Goal: Task Accomplishment & Management: Complete application form

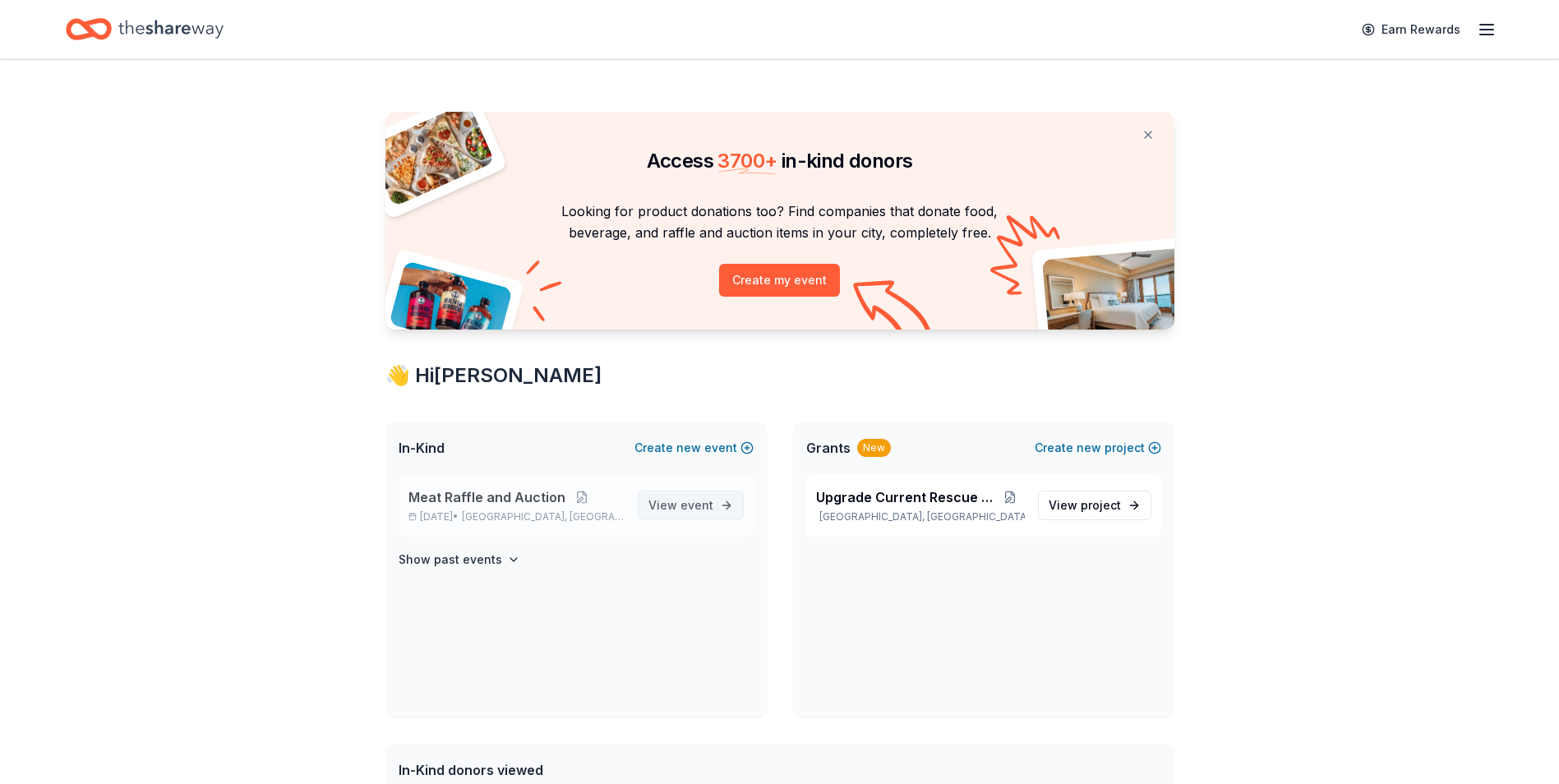
click at [693, 506] on span "event" at bounding box center [697, 504] width 33 height 14
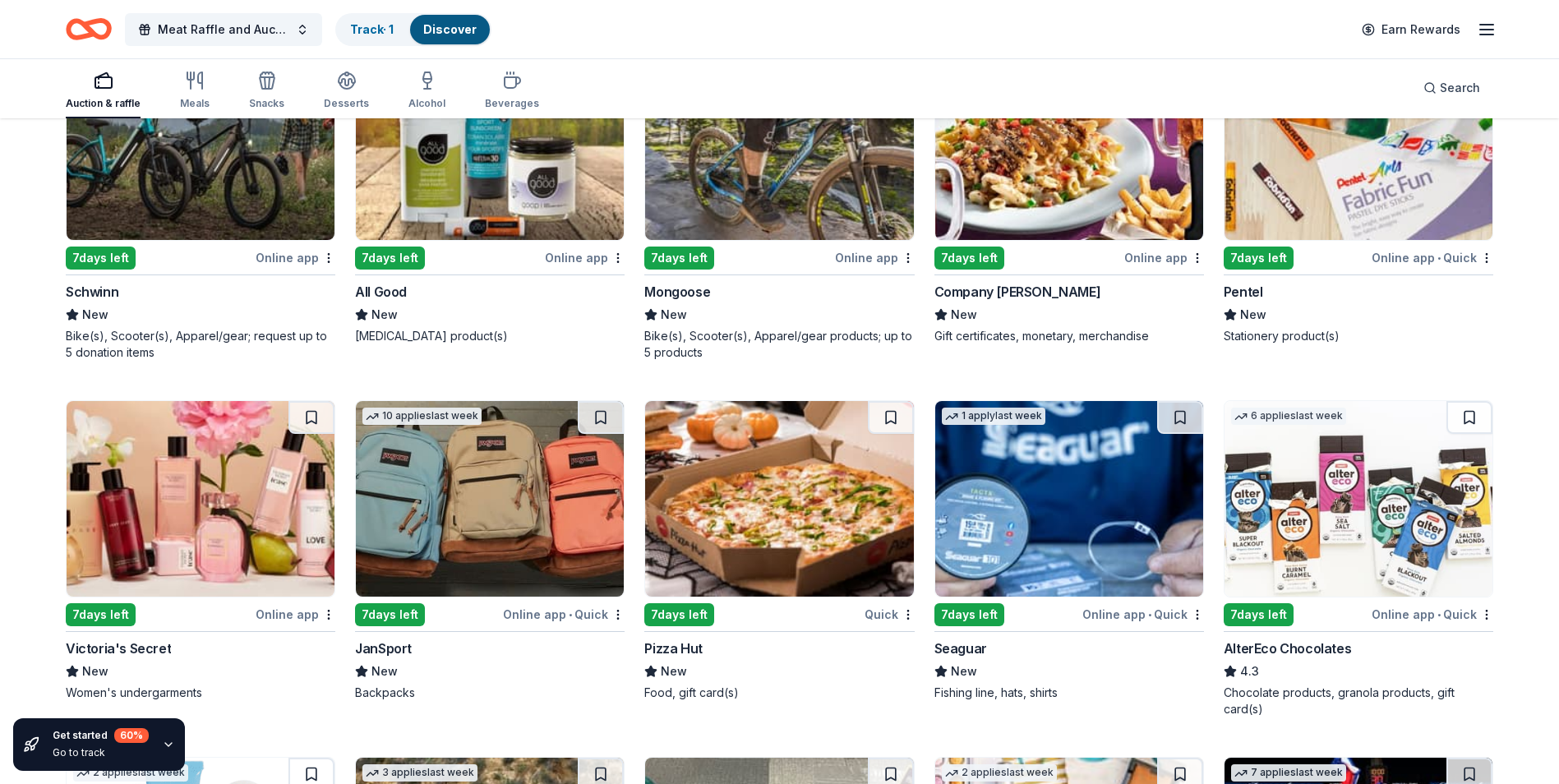
scroll to position [9744, 0]
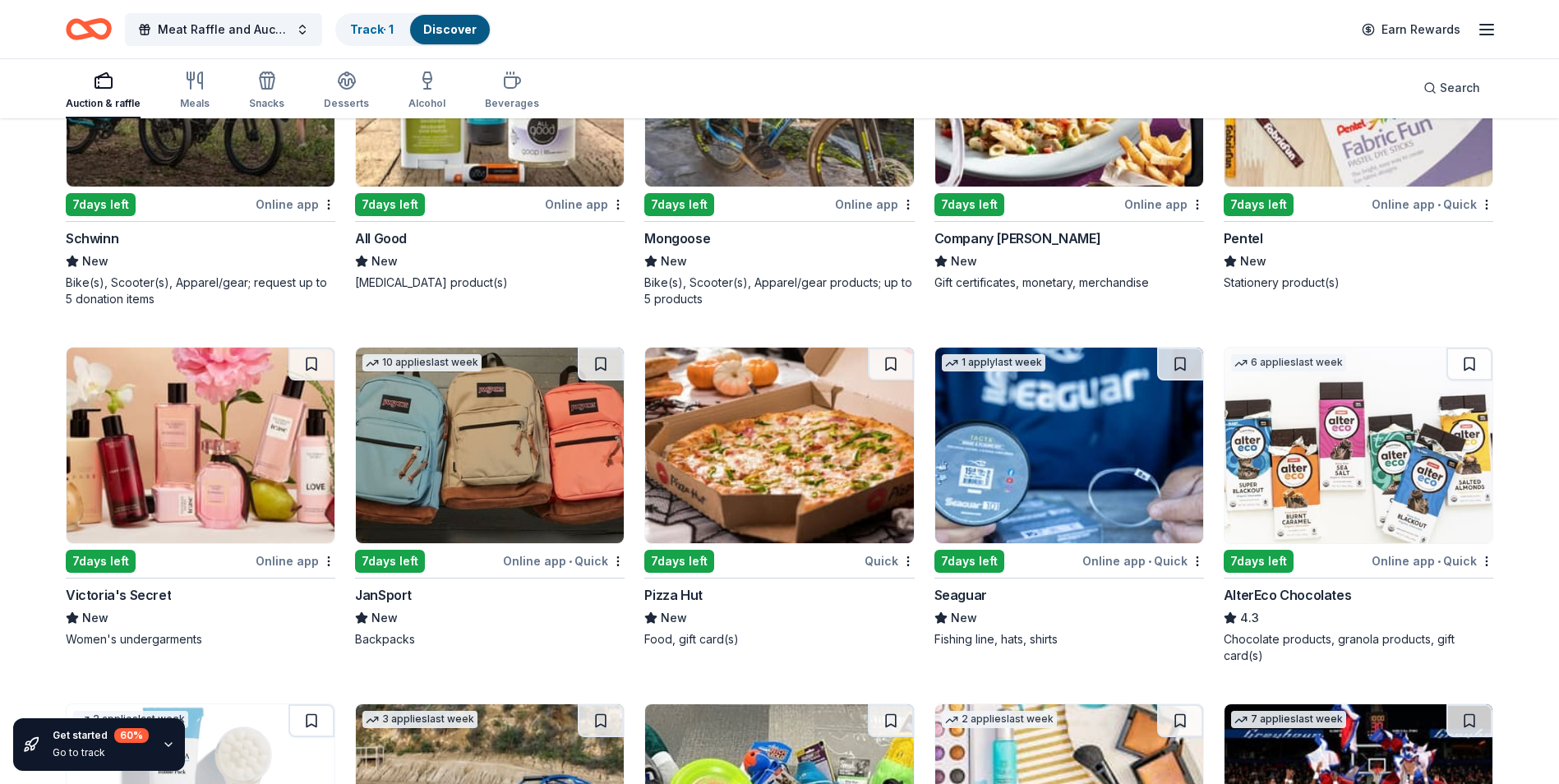
click at [185, 149] on img at bounding box center [200, 89] width 268 height 196
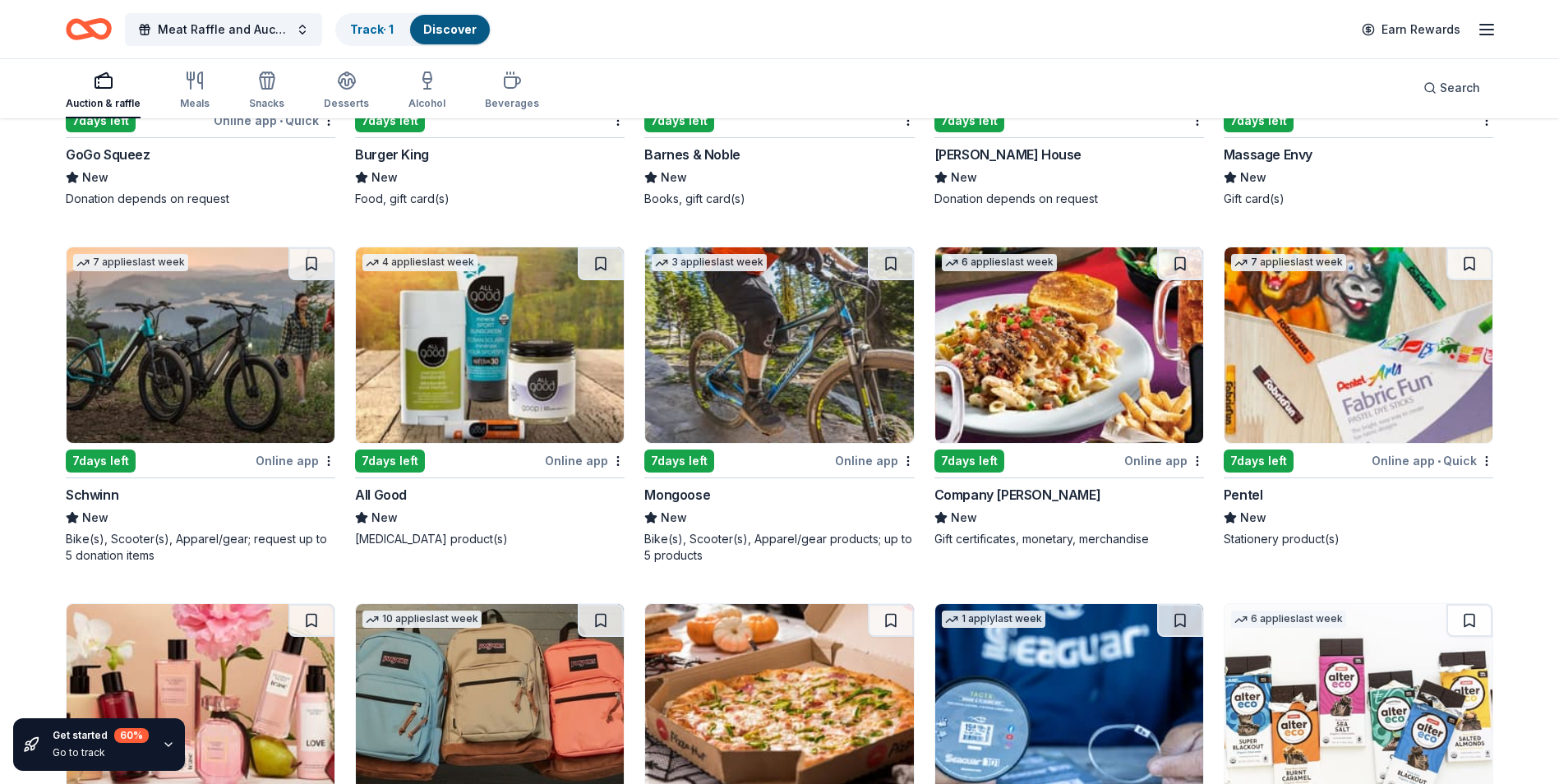
scroll to position [9428, 0]
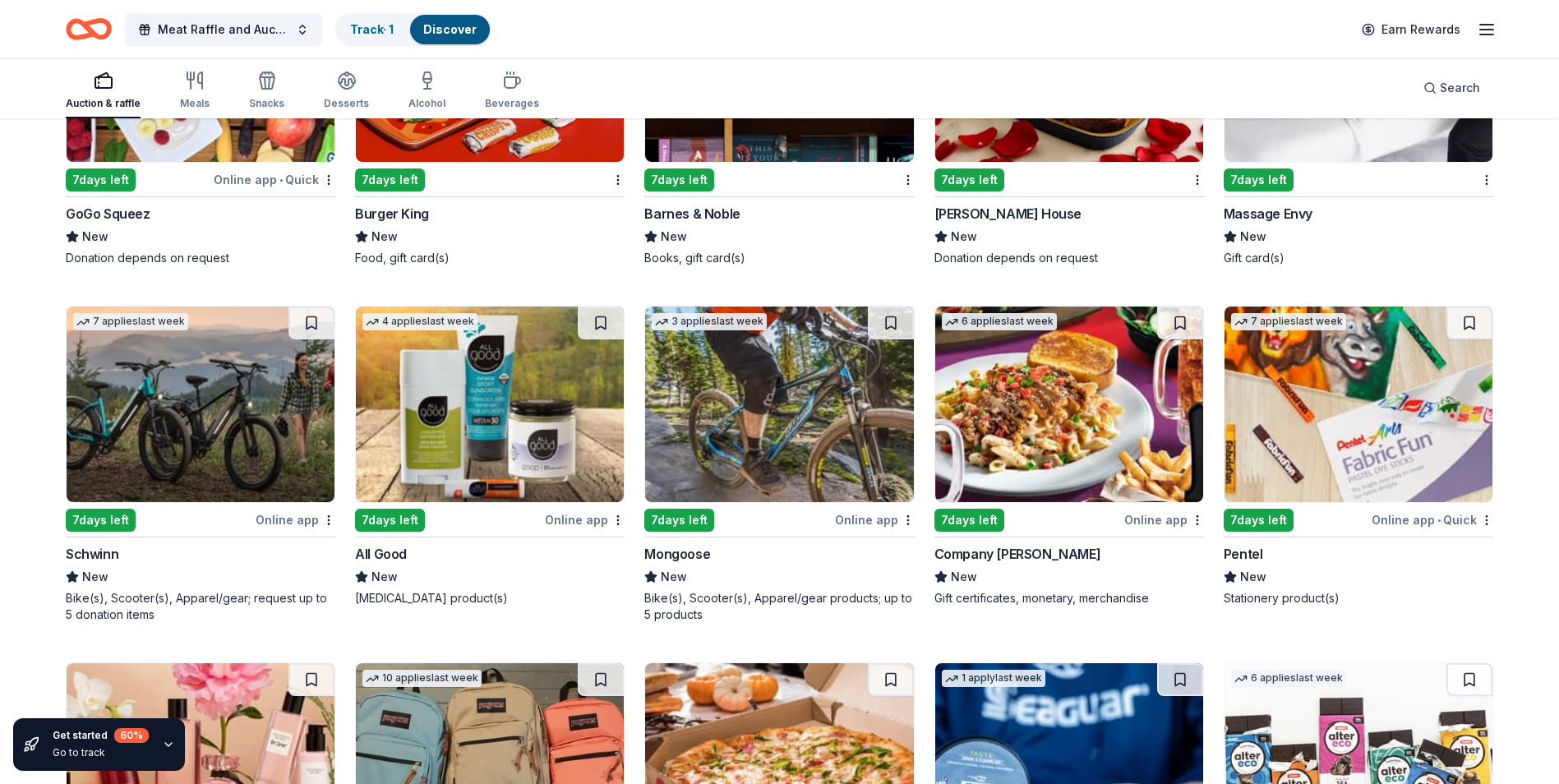
click at [178, 421] on img at bounding box center [200, 404] width 268 height 196
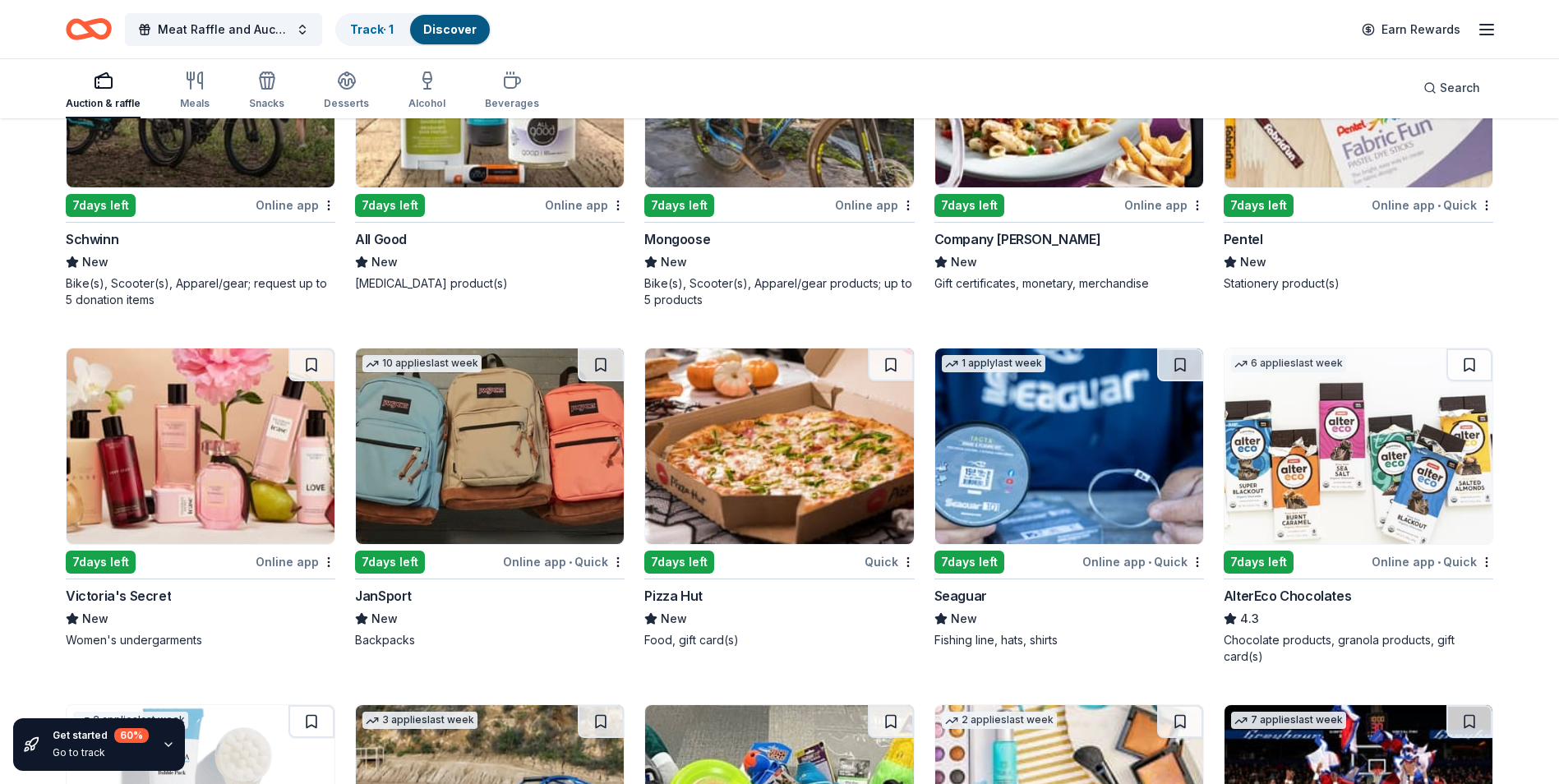
scroll to position [9757, 0]
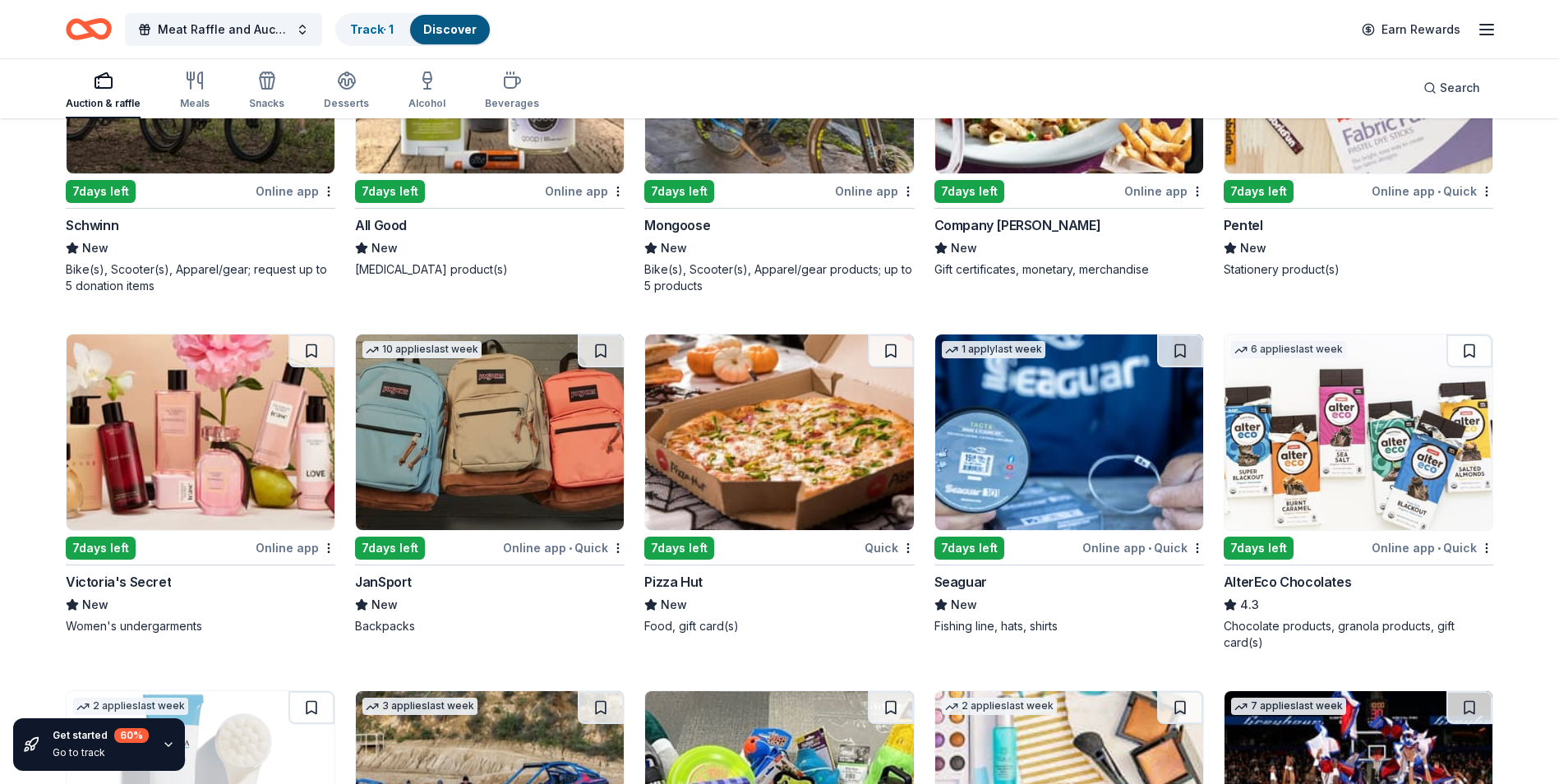
click at [480, 397] on img at bounding box center [489, 432] width 268 height 196
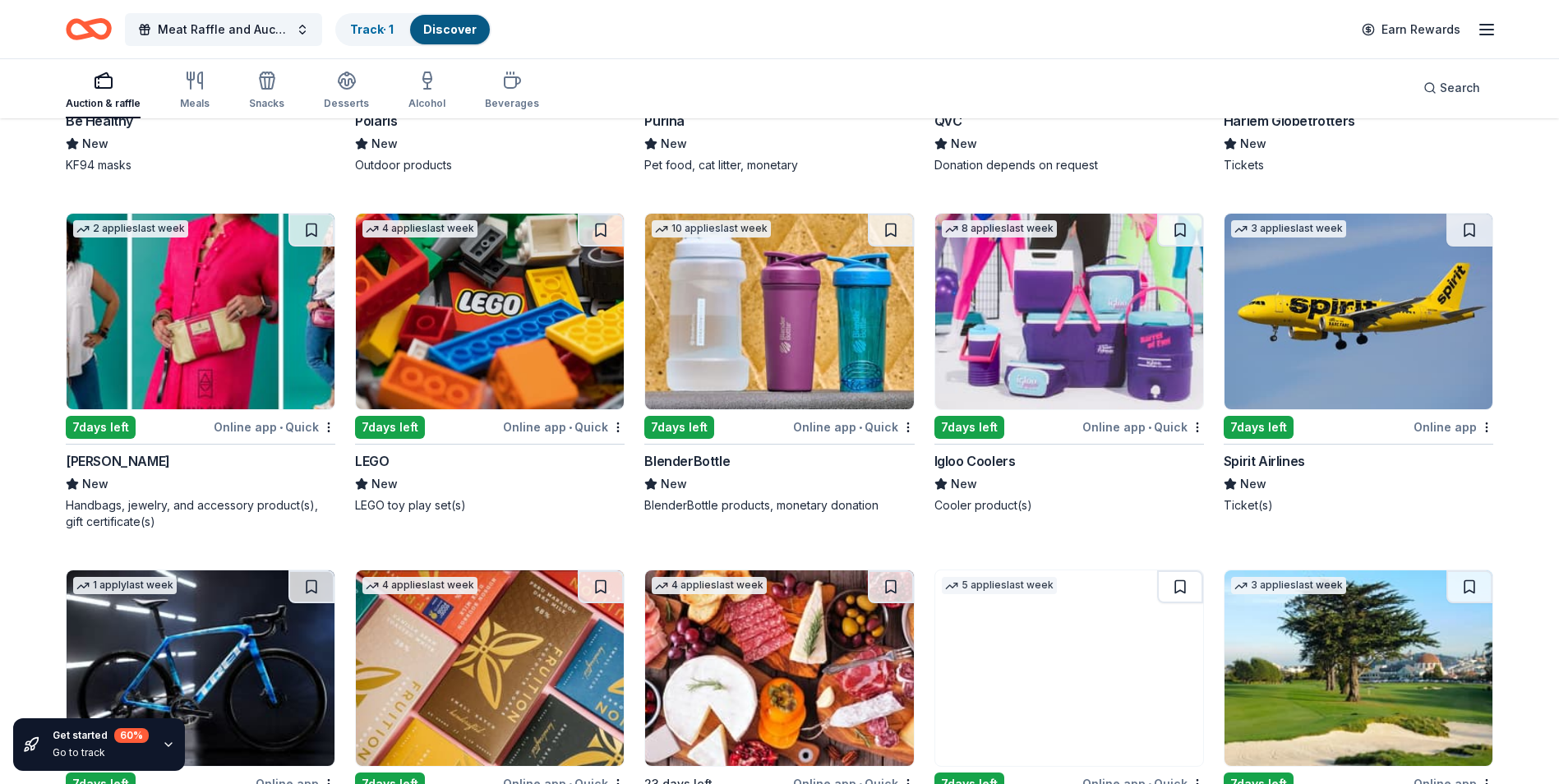
scroll to position [10579, 0]
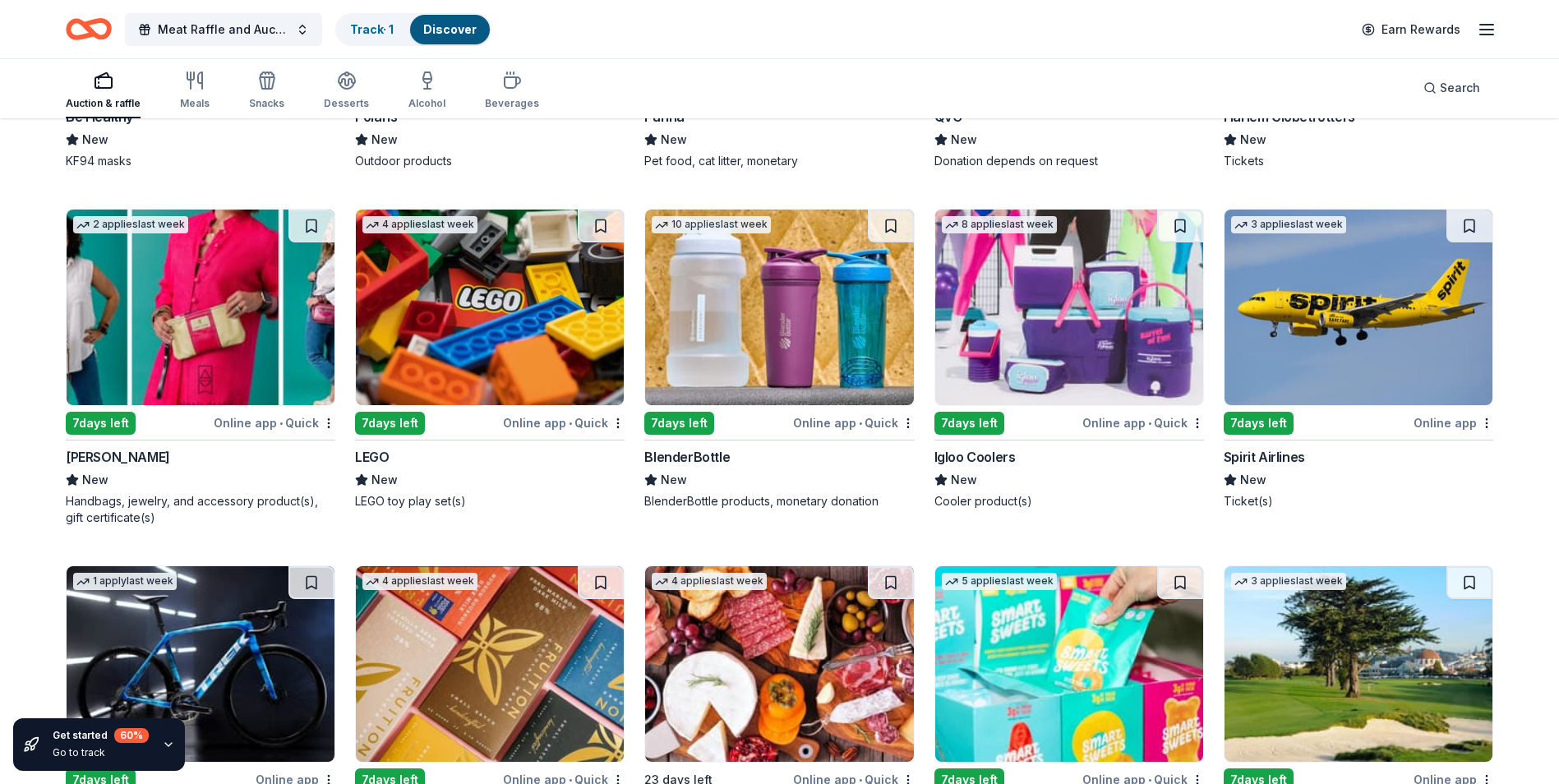
click at [421, 310] on img at bounding box center [489, 308] width 268 height 196
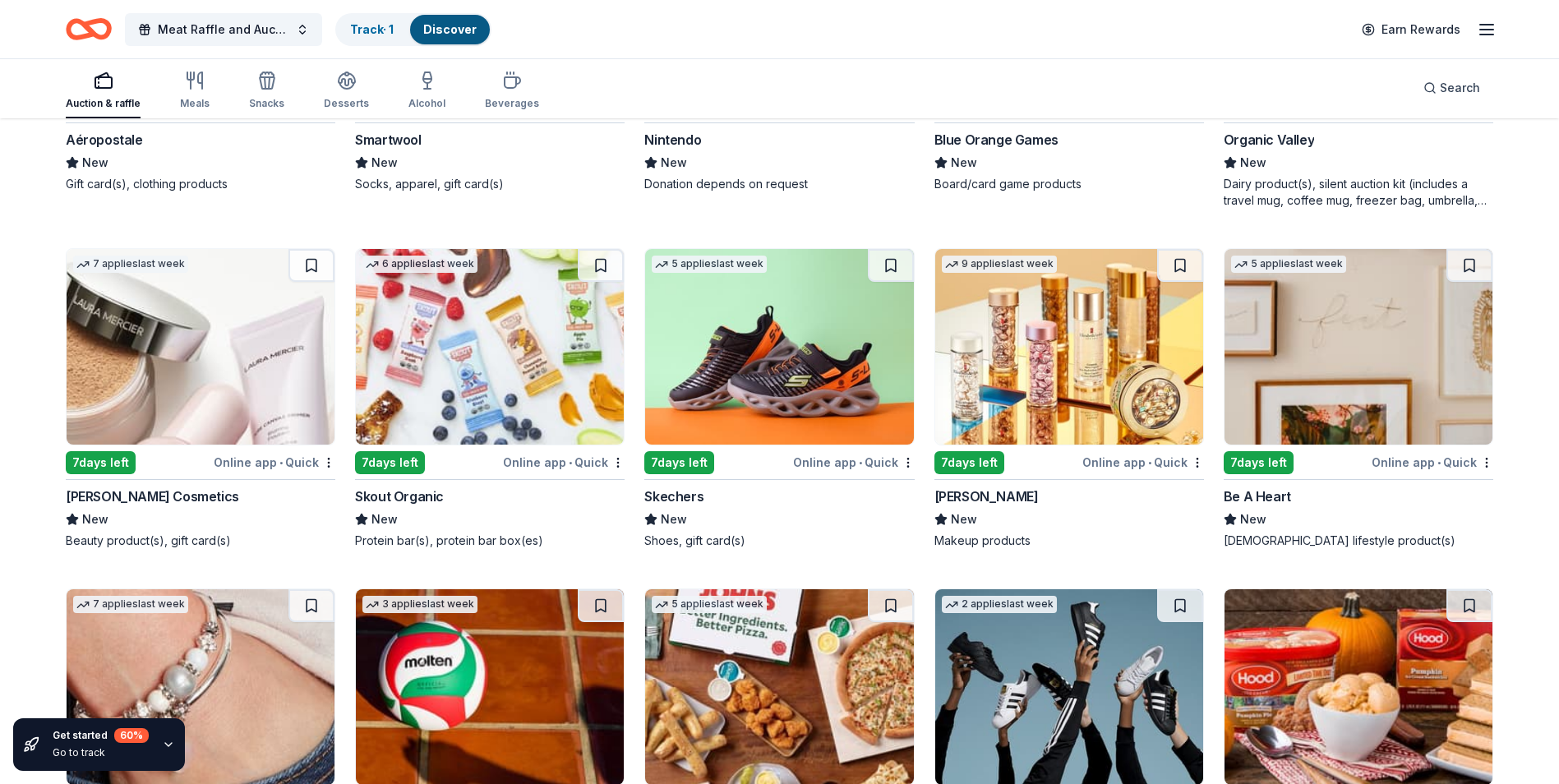
scroll to position [12383, 0]
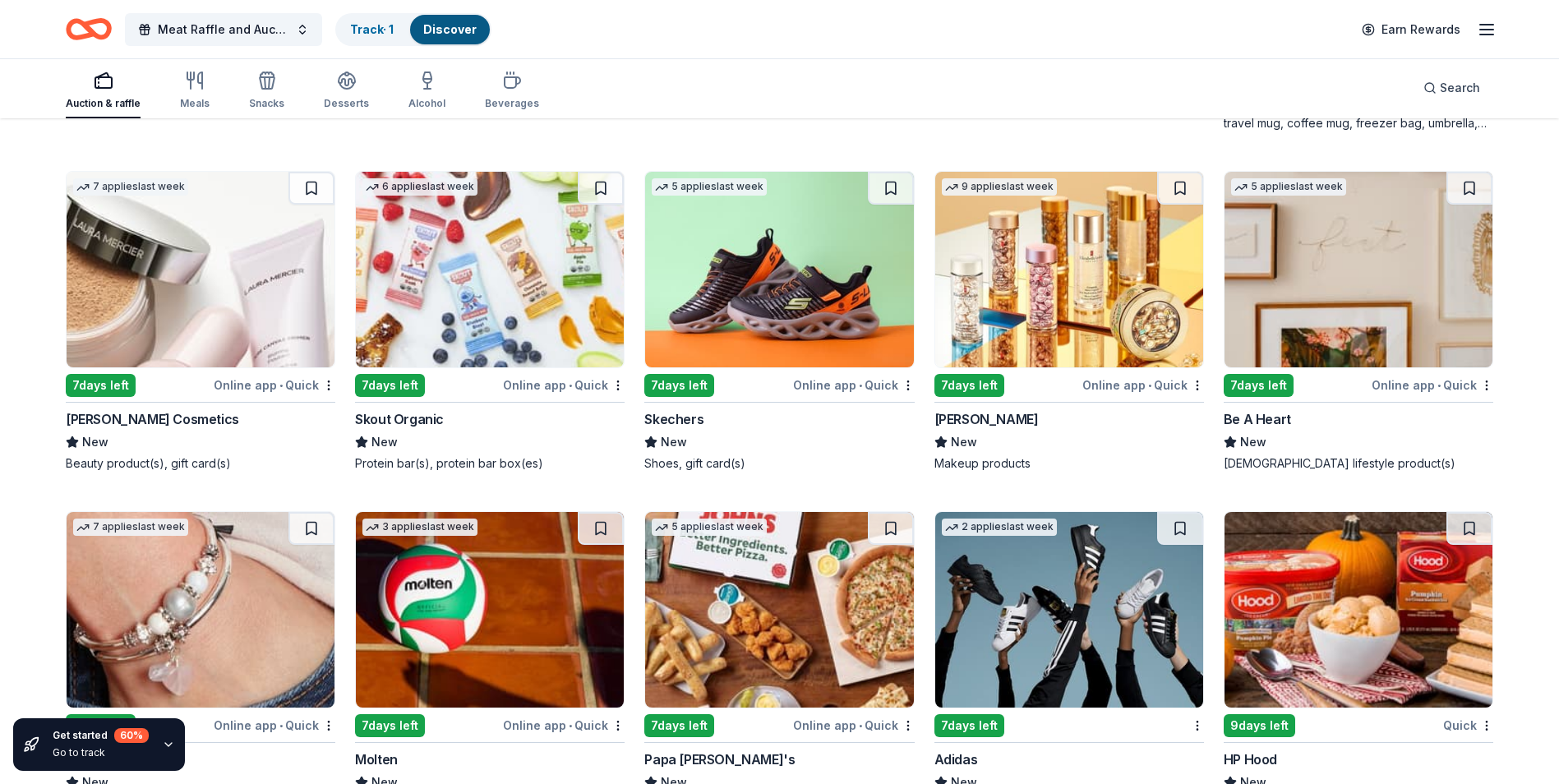
click at [775, 288] on img at bounding box center [780, 270] width 268 height 196
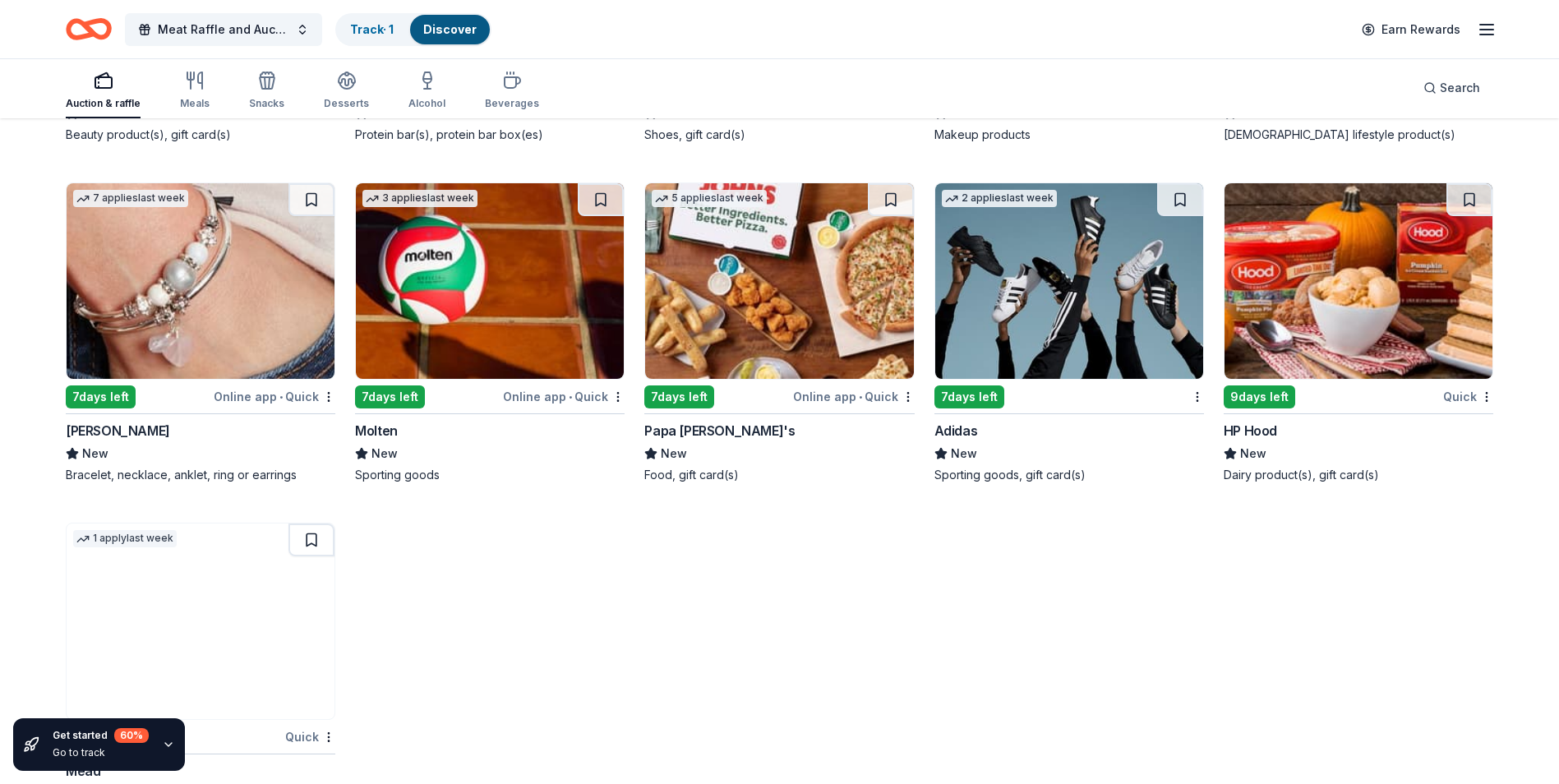
scroll to position [12801, 0]
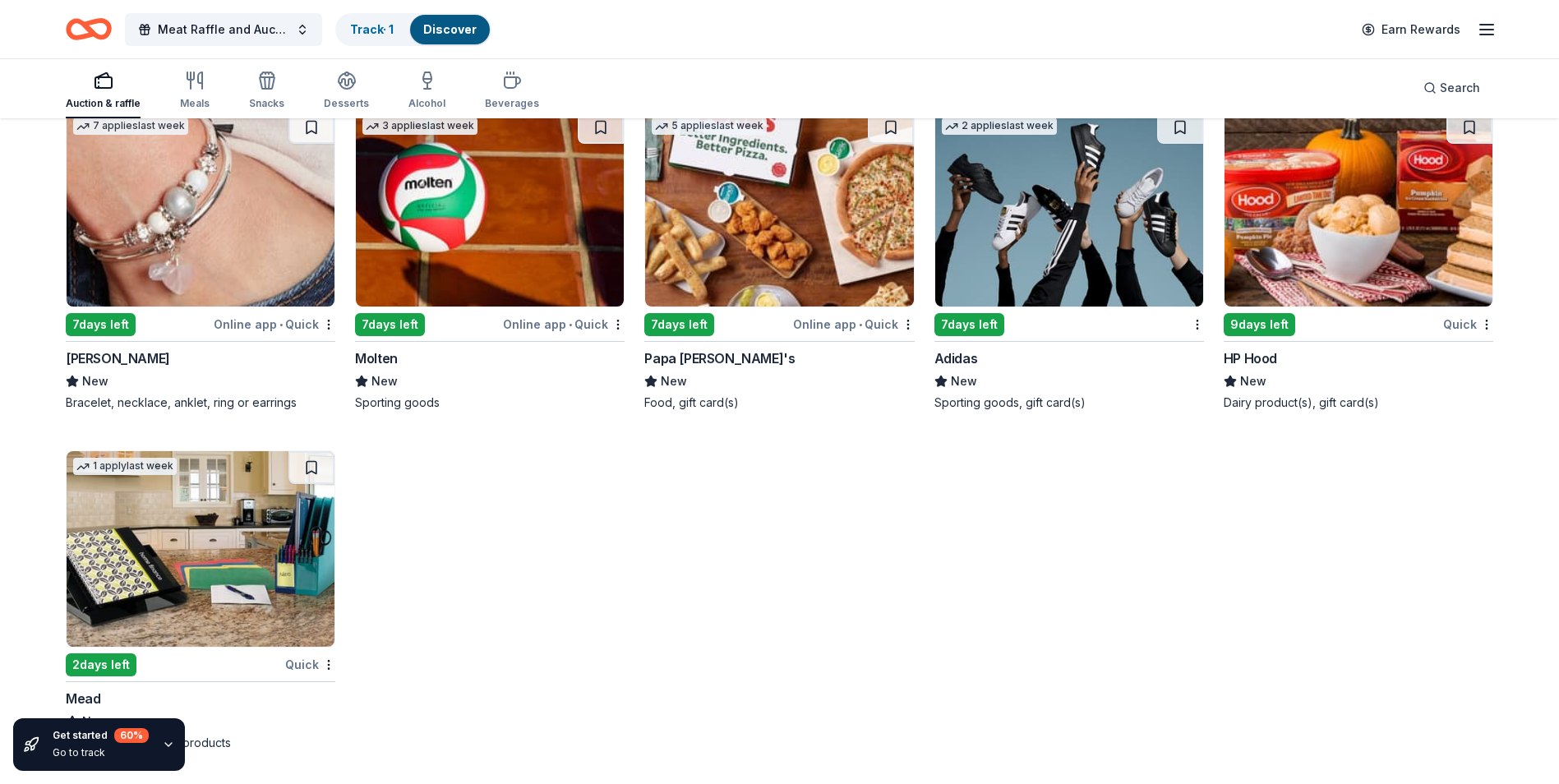
click at [165, 742] on icon "button" at bounding box center [168, 744] width 13 height 13
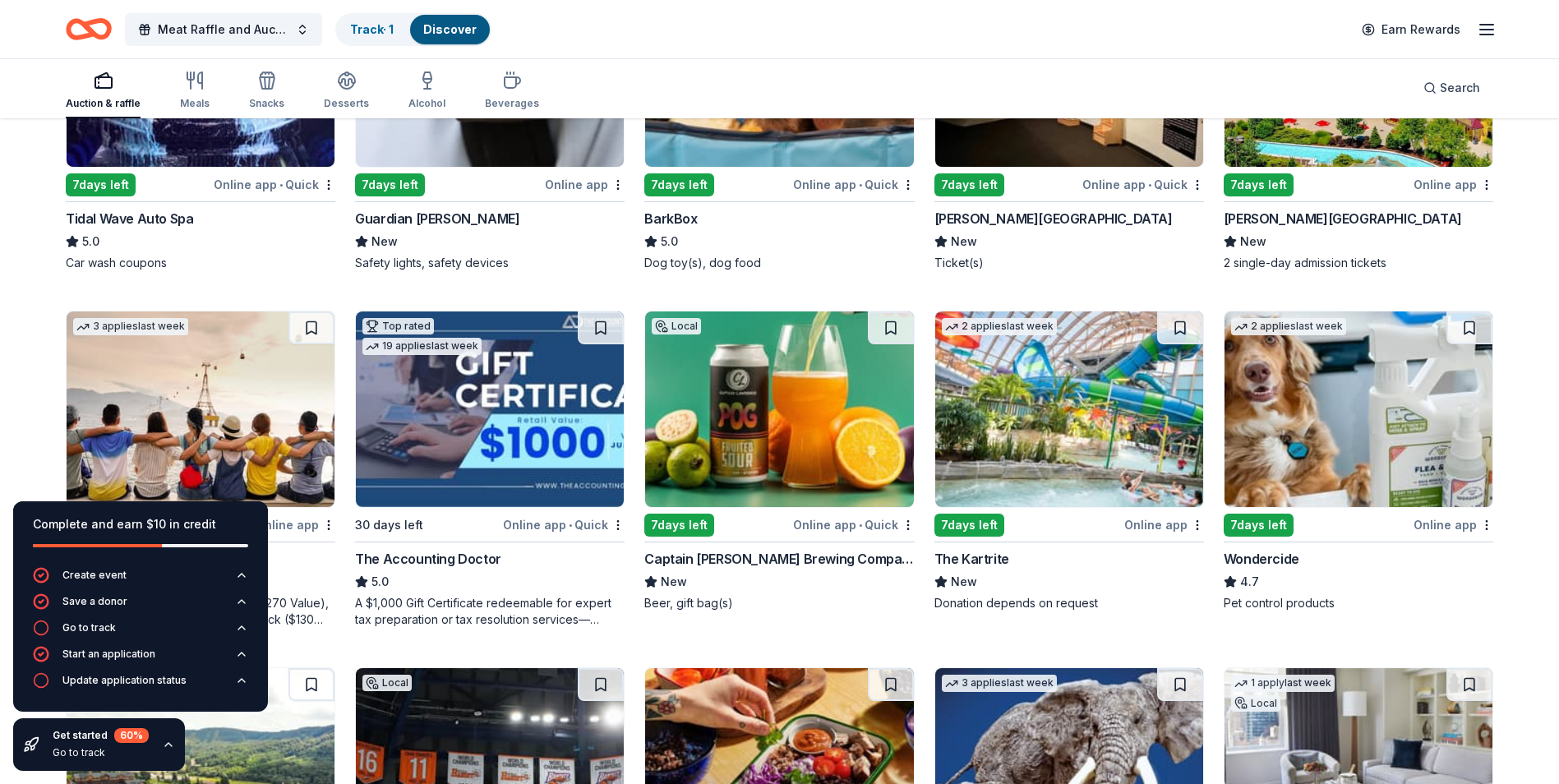
scroll to position [475, 0]
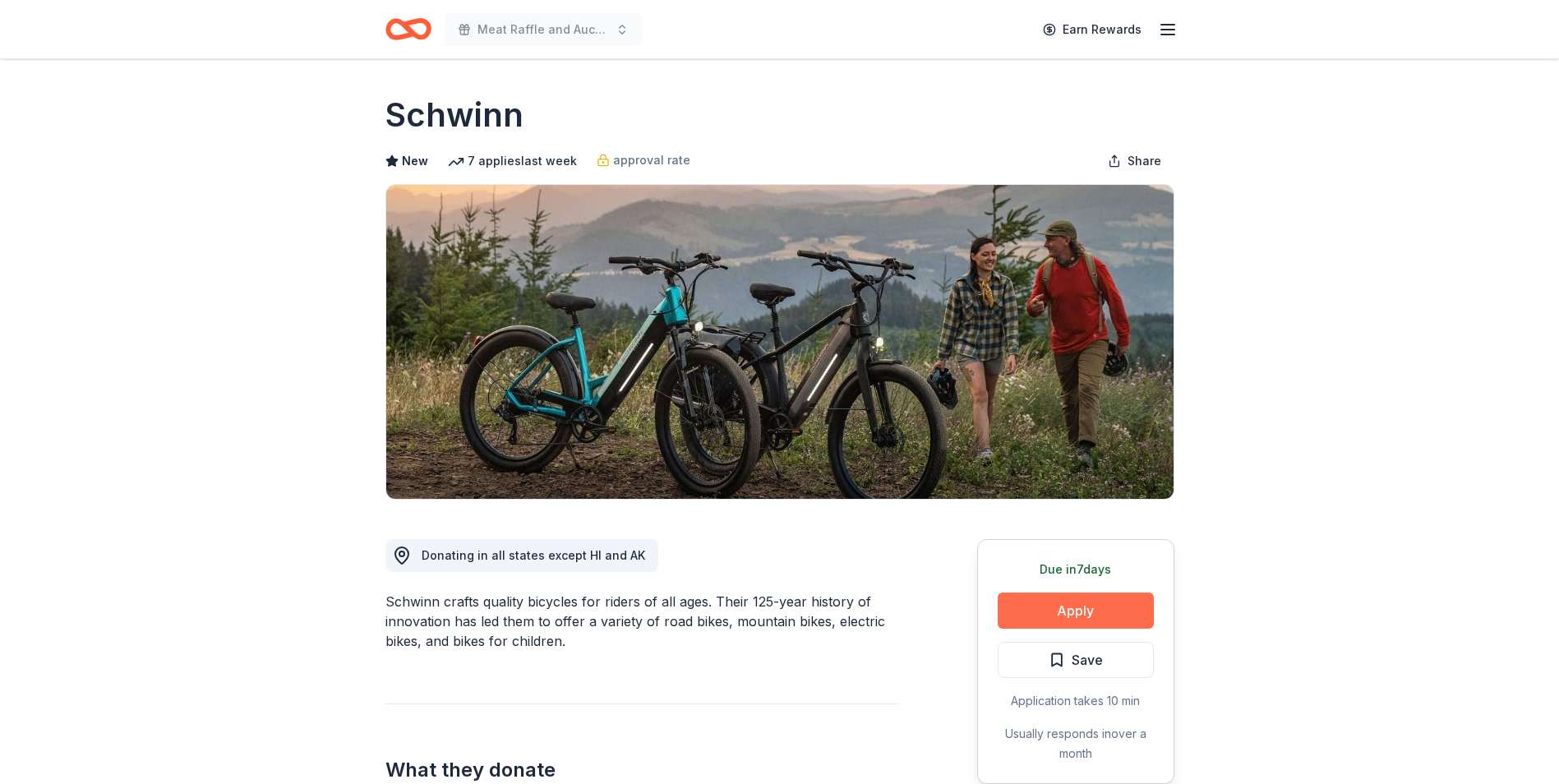
click at [1065, 609] on button "Apply" at bounding box center [1075, 610] width 156 height 36
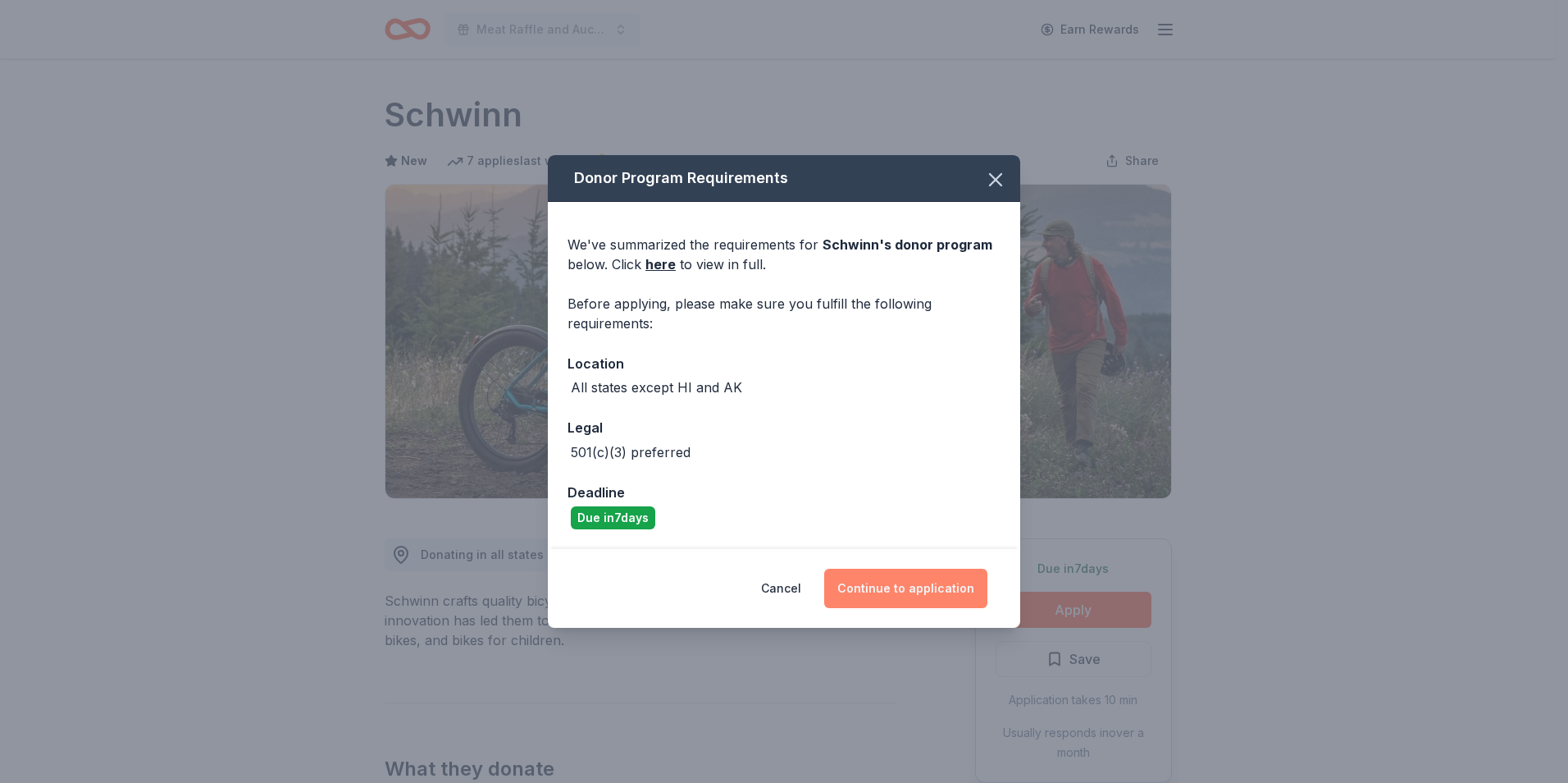
click at [921, 579] on button "Continue to application" at bounding box center [905, 588] width 163 height 40
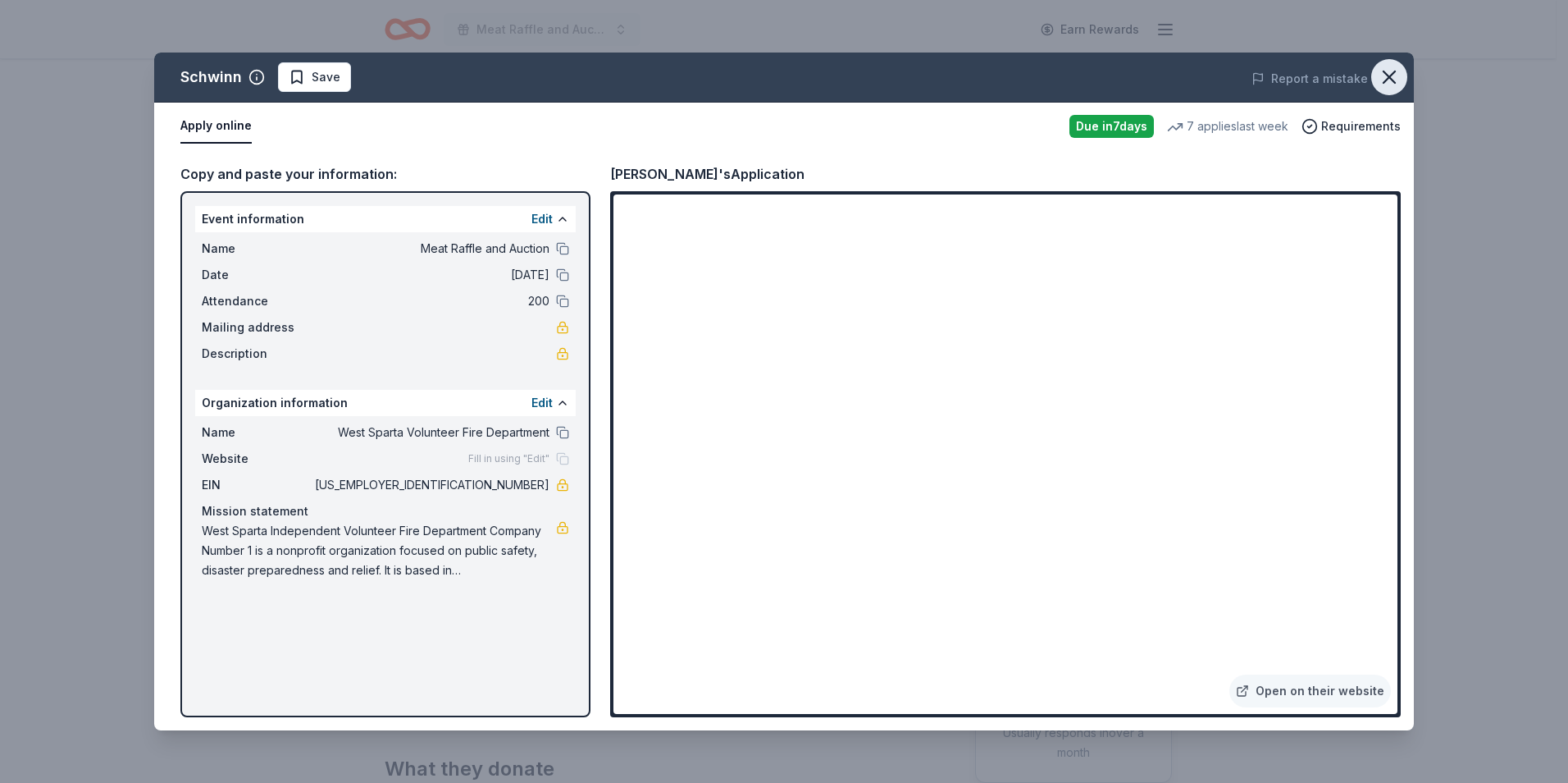
click at [1386, 71] on icon "button" at bounding box center [1389, 77] width 23 height 23
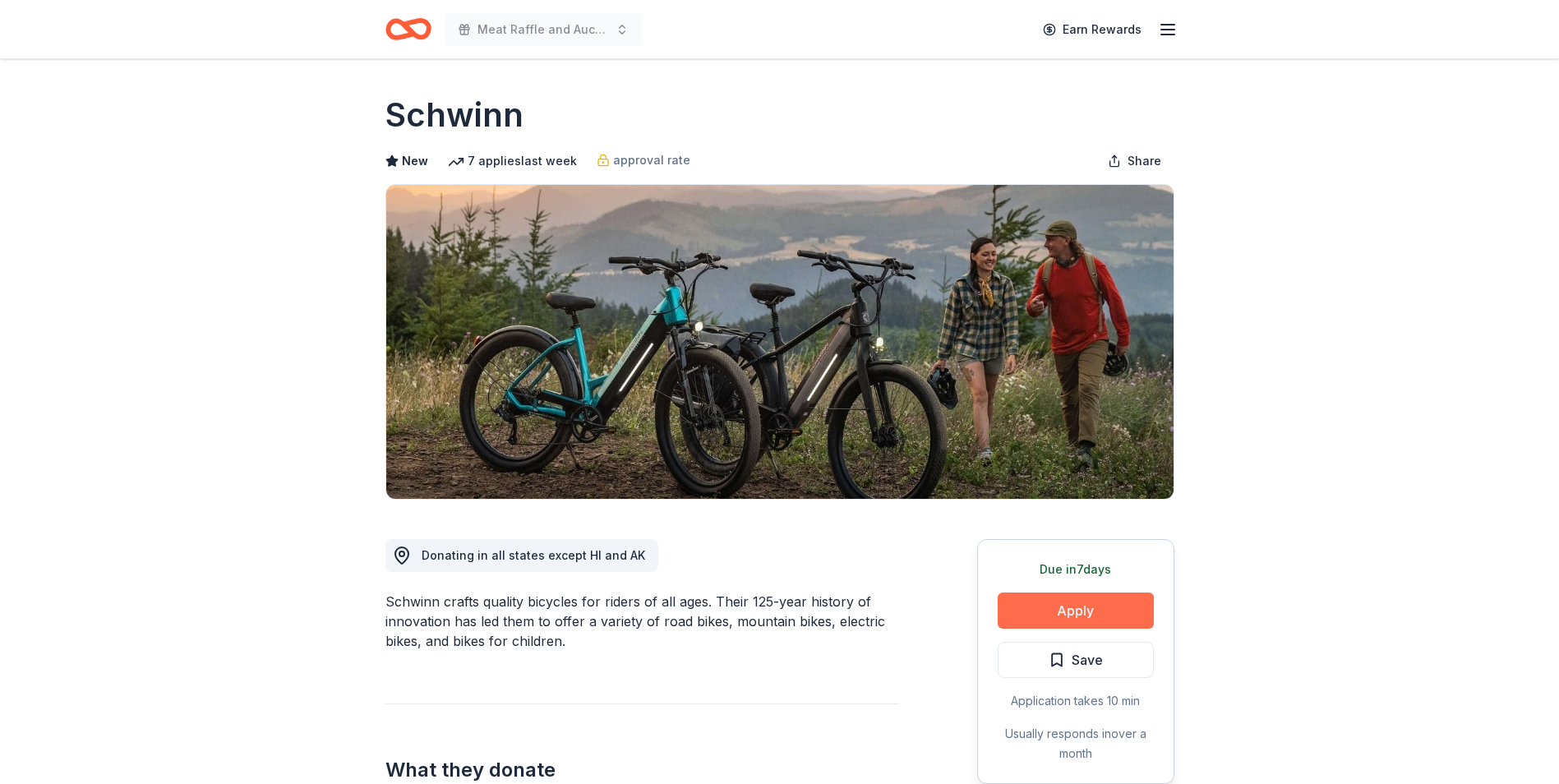
click at [1073, 616] on button "Apply" at bounding box center [1075, 610] width 156 height 36
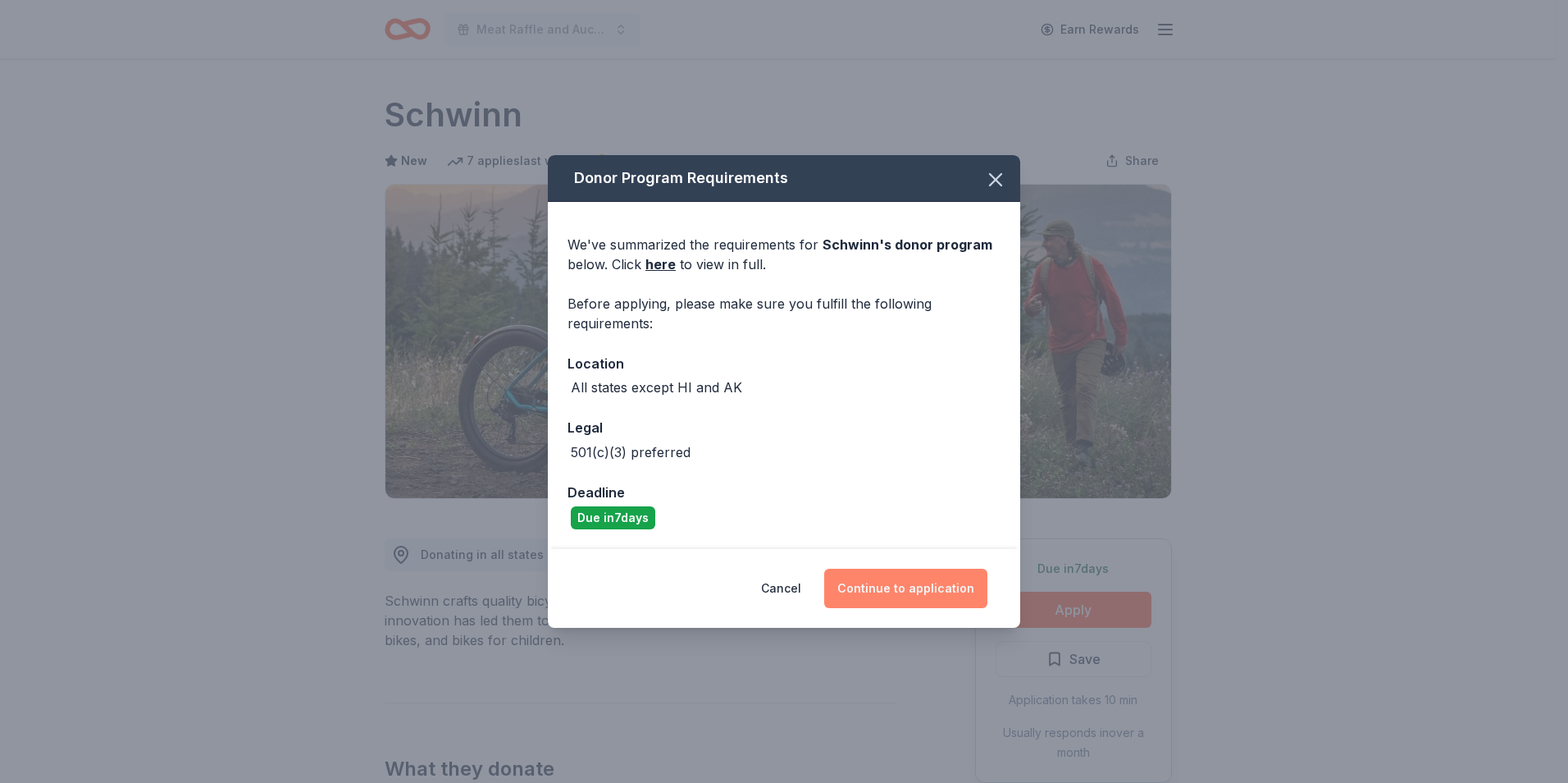
click at [921, 591] on button "Continue to application" at bounding box center [905, 588] width 163 height 40
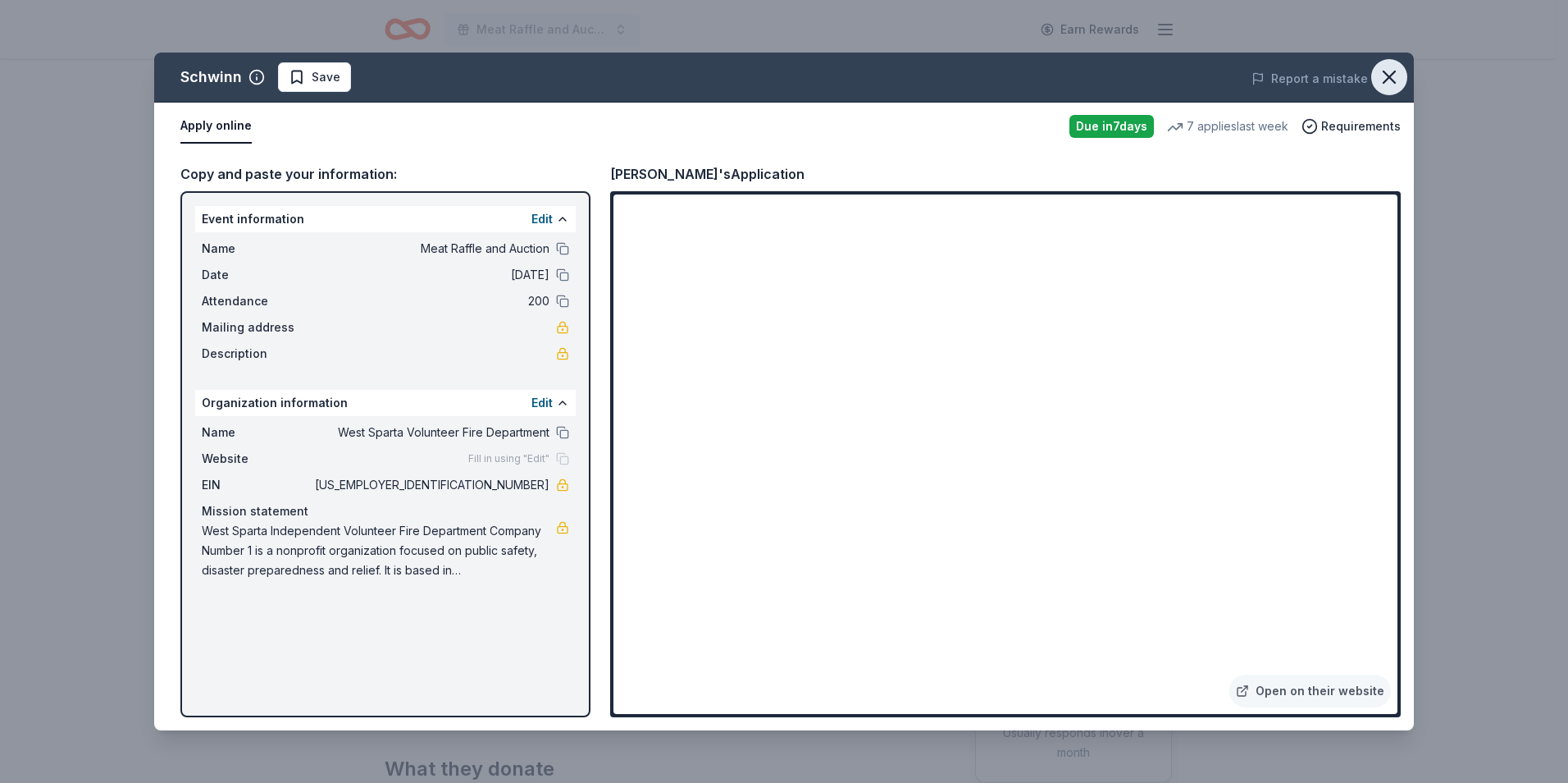
click at [1390, 78] on icon "button" at bounding box center [1389, 77] width 11 height 11
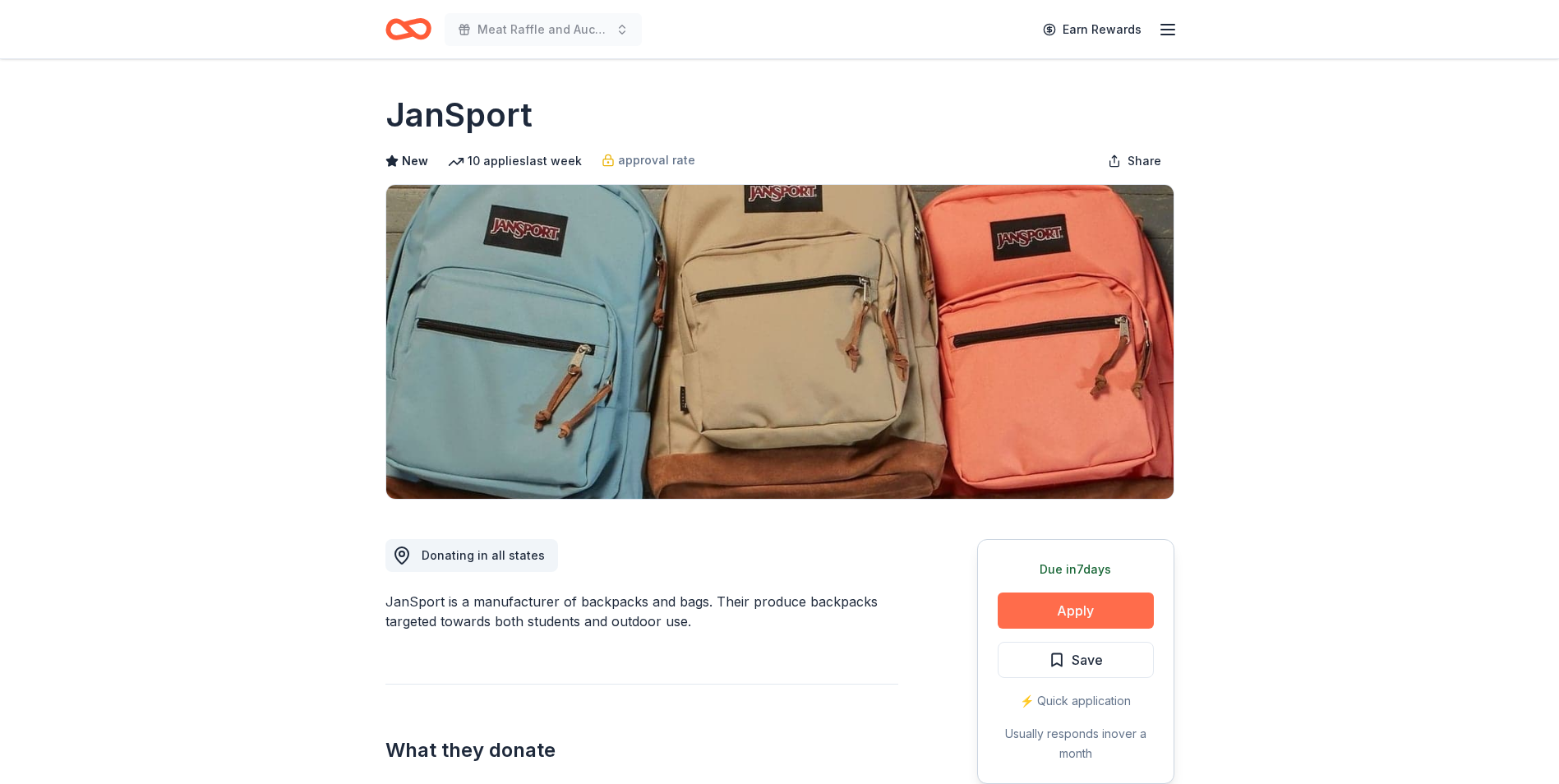
click at [1064, 612] on button "Apply" at bounding box center [1075, 610] width 156 height 36
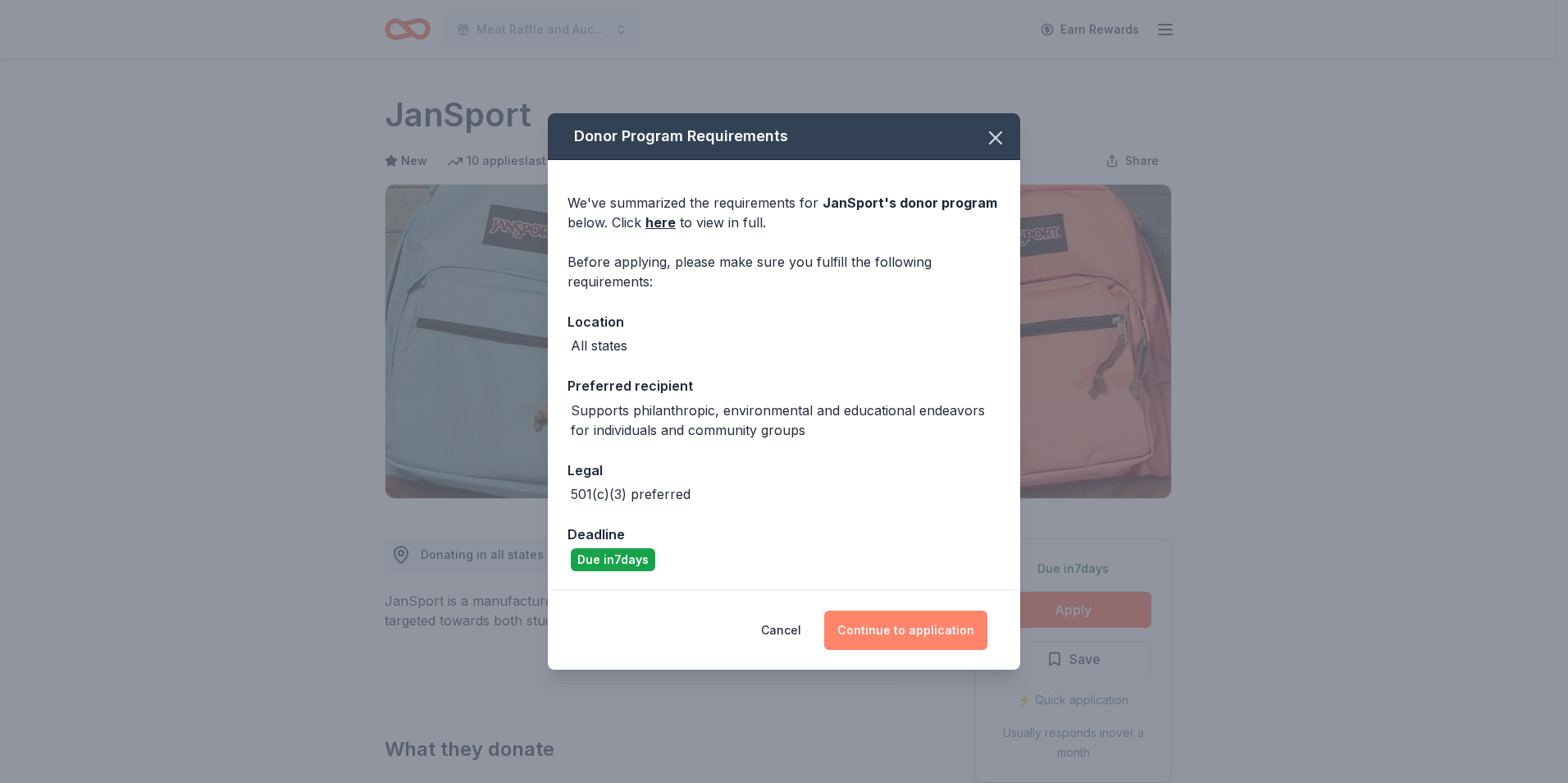
click at [892, 635] on button "Continue to application" at bounding box center [905, 630] width 163 height 40
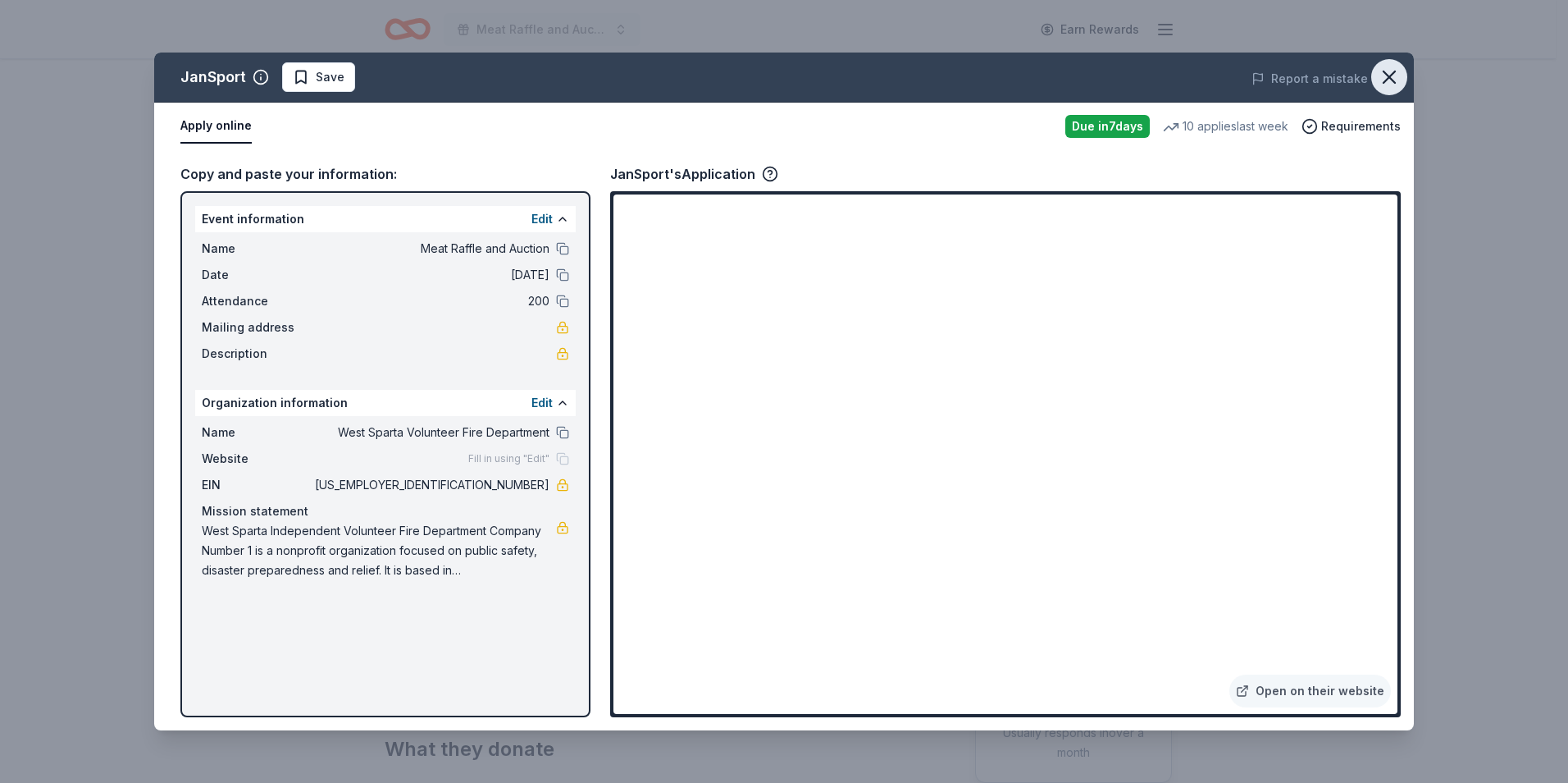
click at [1380, 73] on icon "button" at bounding box center [1389, 77] width 23 height 23
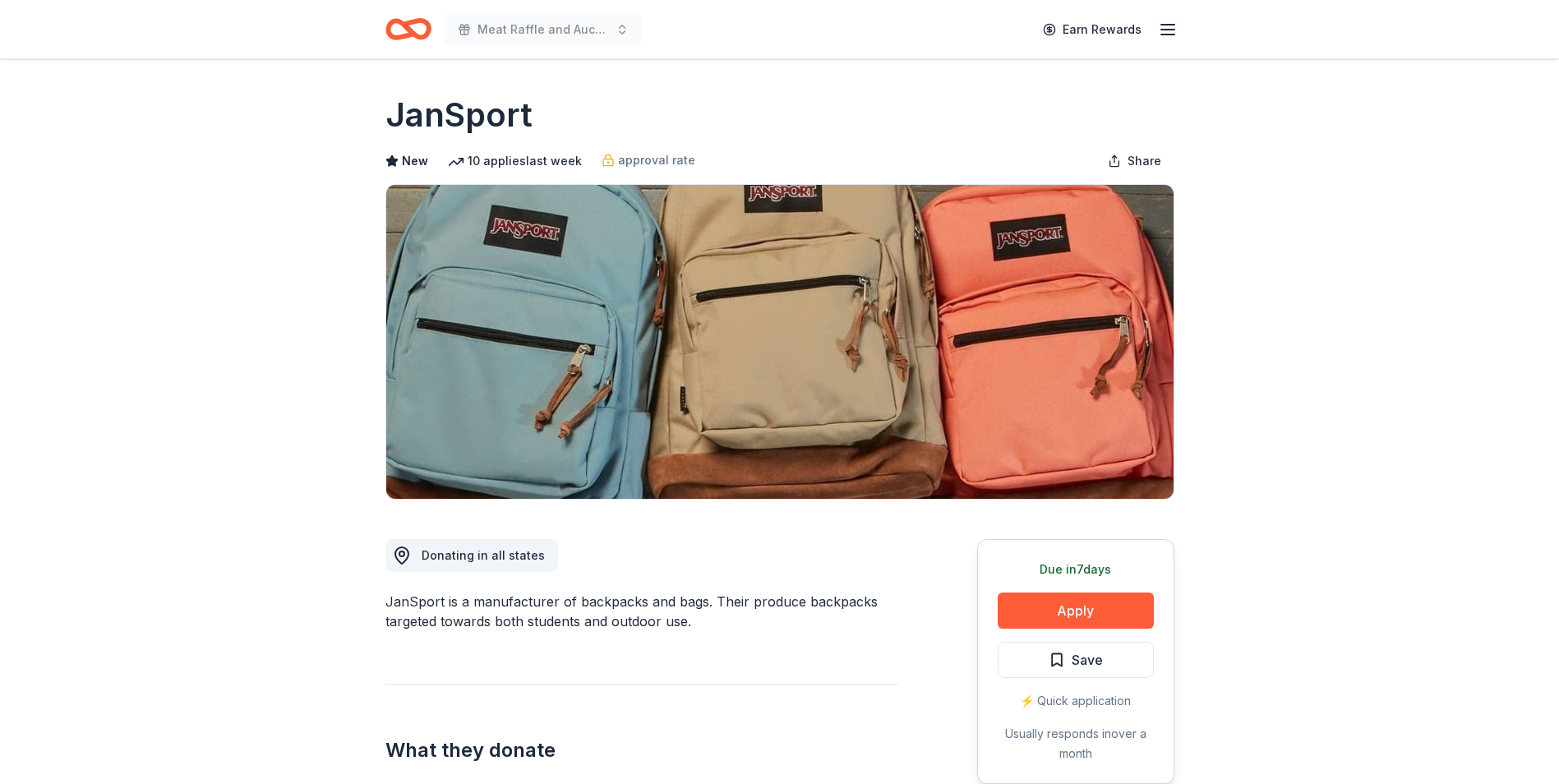
drag, startPoint x: 417, startPoint y: 30, endPoint x: 405, endPoint y: 30, distance: 12.0
click at [417, 30] on icon "Home" at bounding box center [408, 30] width 46 height 39
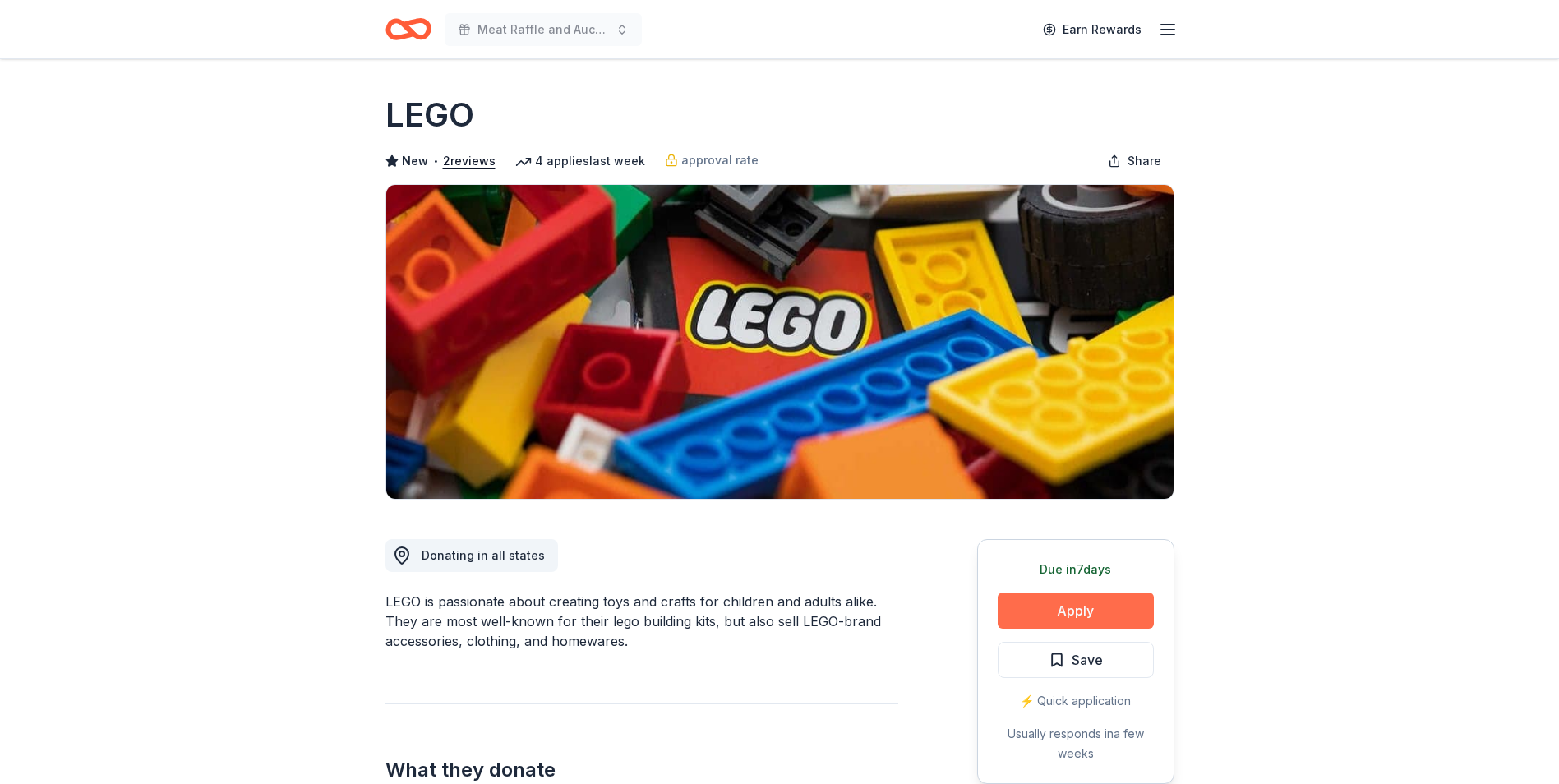
click at [1069, 613] on button "Apply" at bounding box center [1075, 610] width 156 height 36
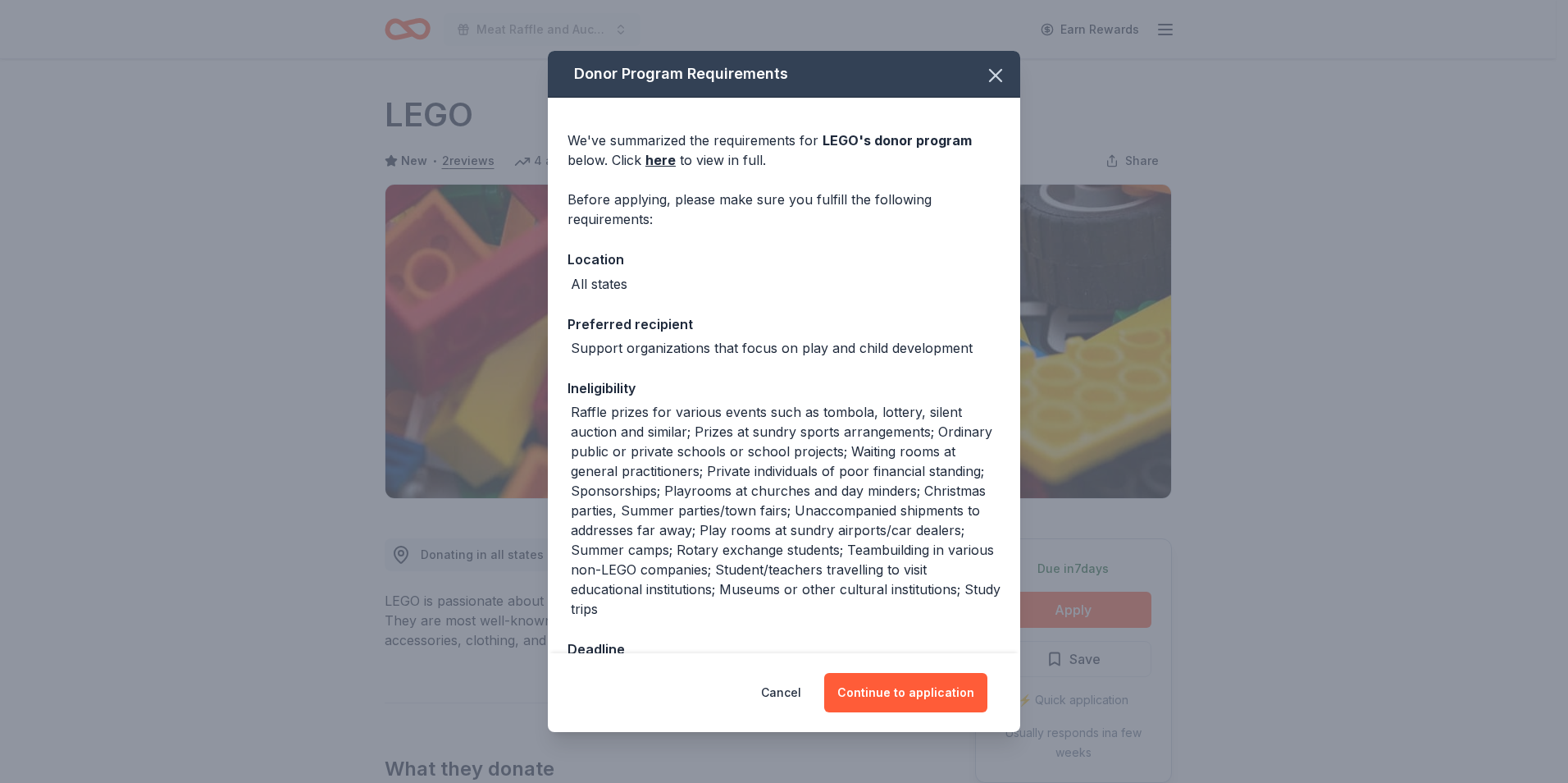
scroll to position [53, 0]
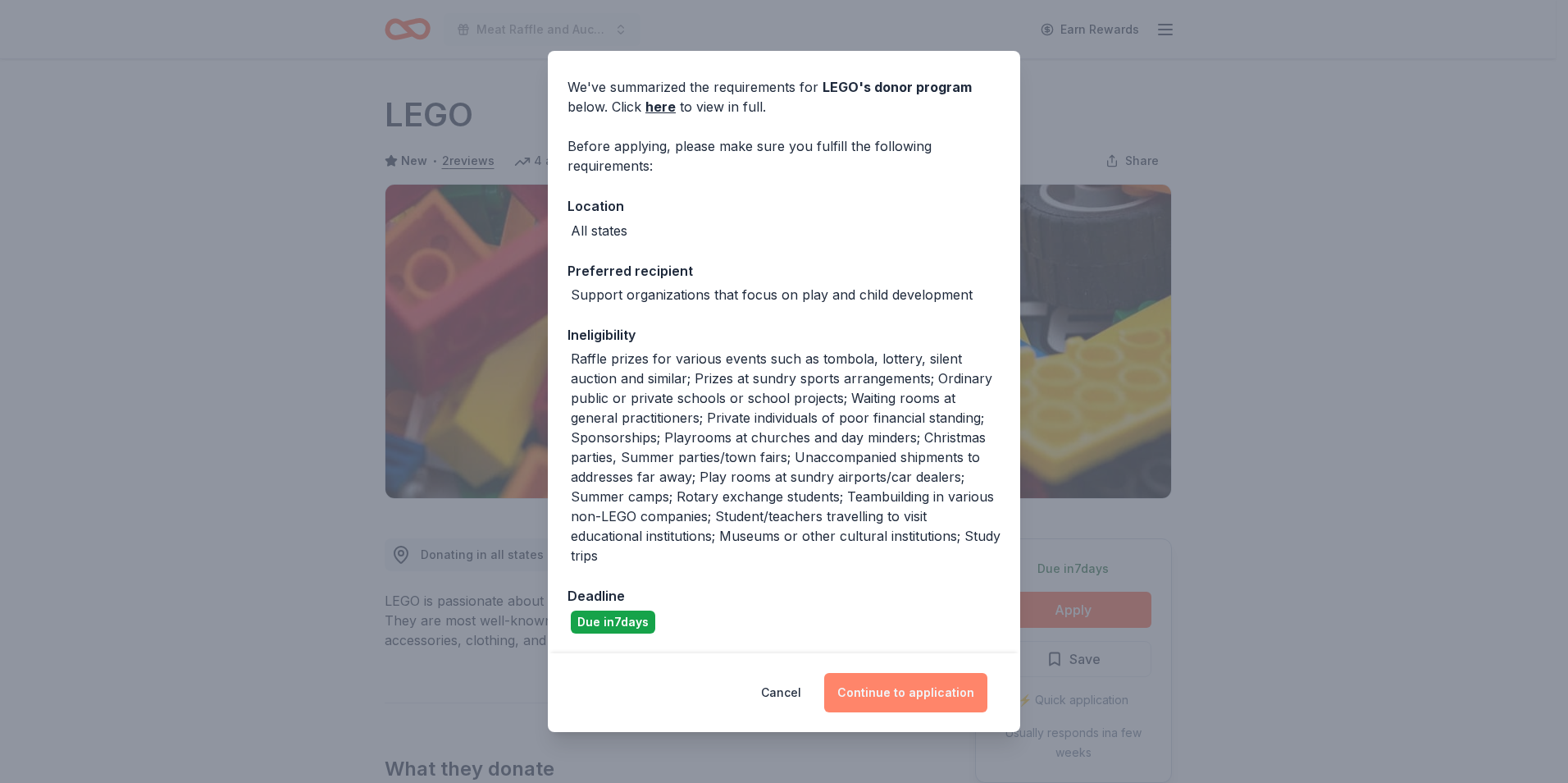
click at [902, 698] on button "Continue to application" at bounding box center [905, 693] width 163 height 40
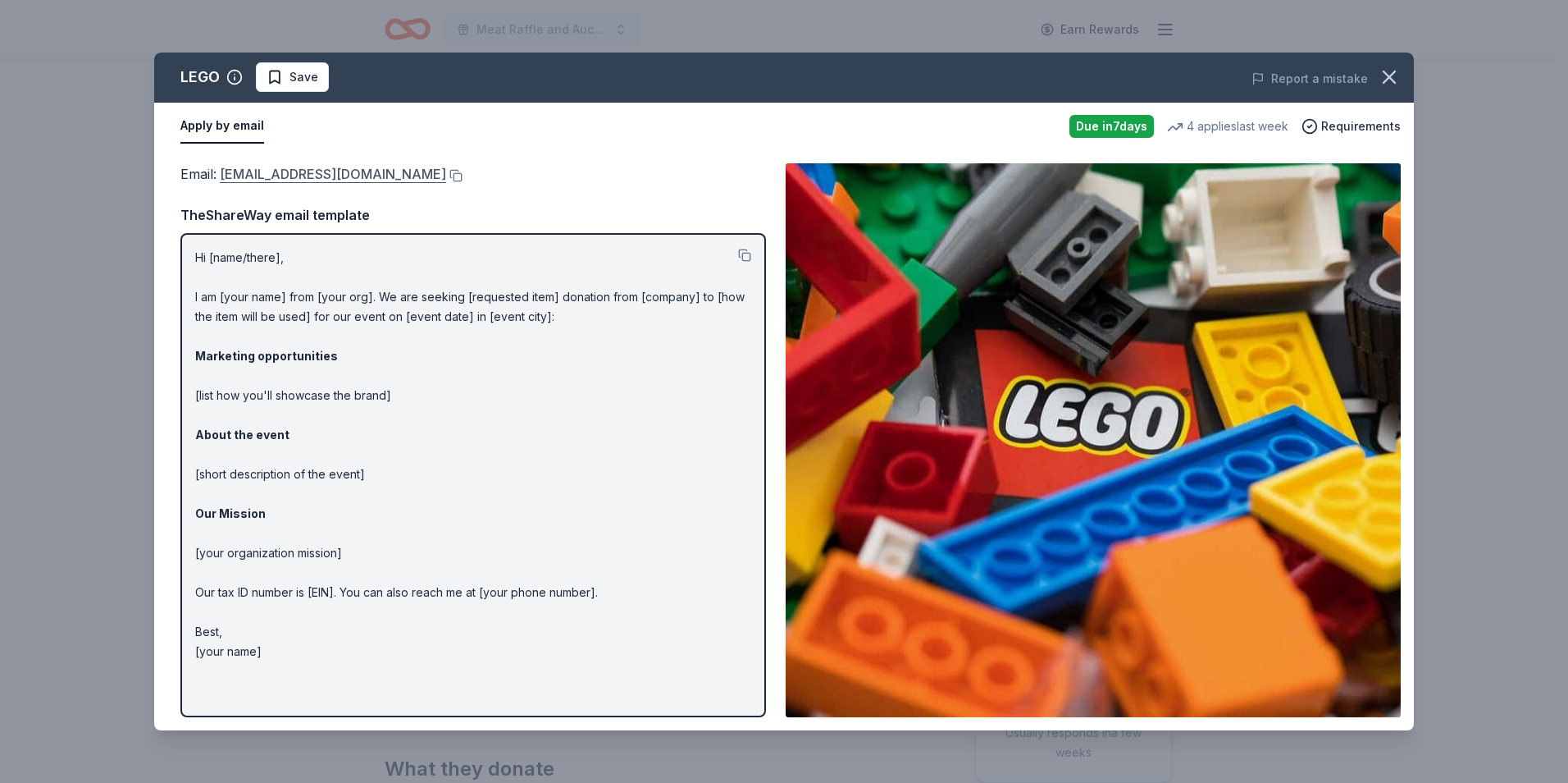
click at [285, 172] on link "[EMAIL_ADDRESS][DOMAIN_NAME]" at bounding box center [333, 173] width 227 height 21
click at [1398, 82] on icon "button" at bounding box center [1389, 77] width 23 height 23
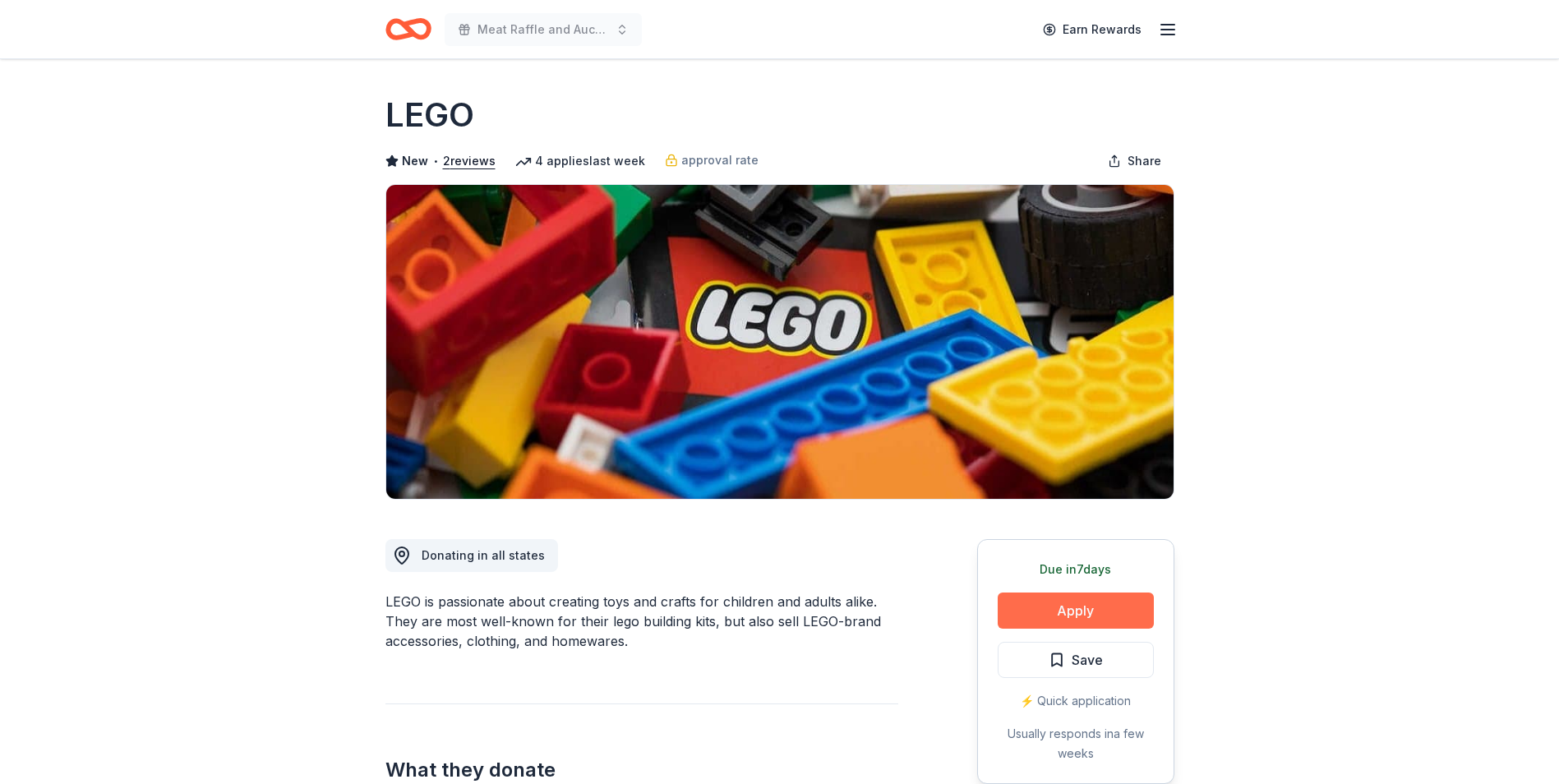
click at [1063, 601] on button "Apply" at bounding box center [1075, 610] width 156 height 36
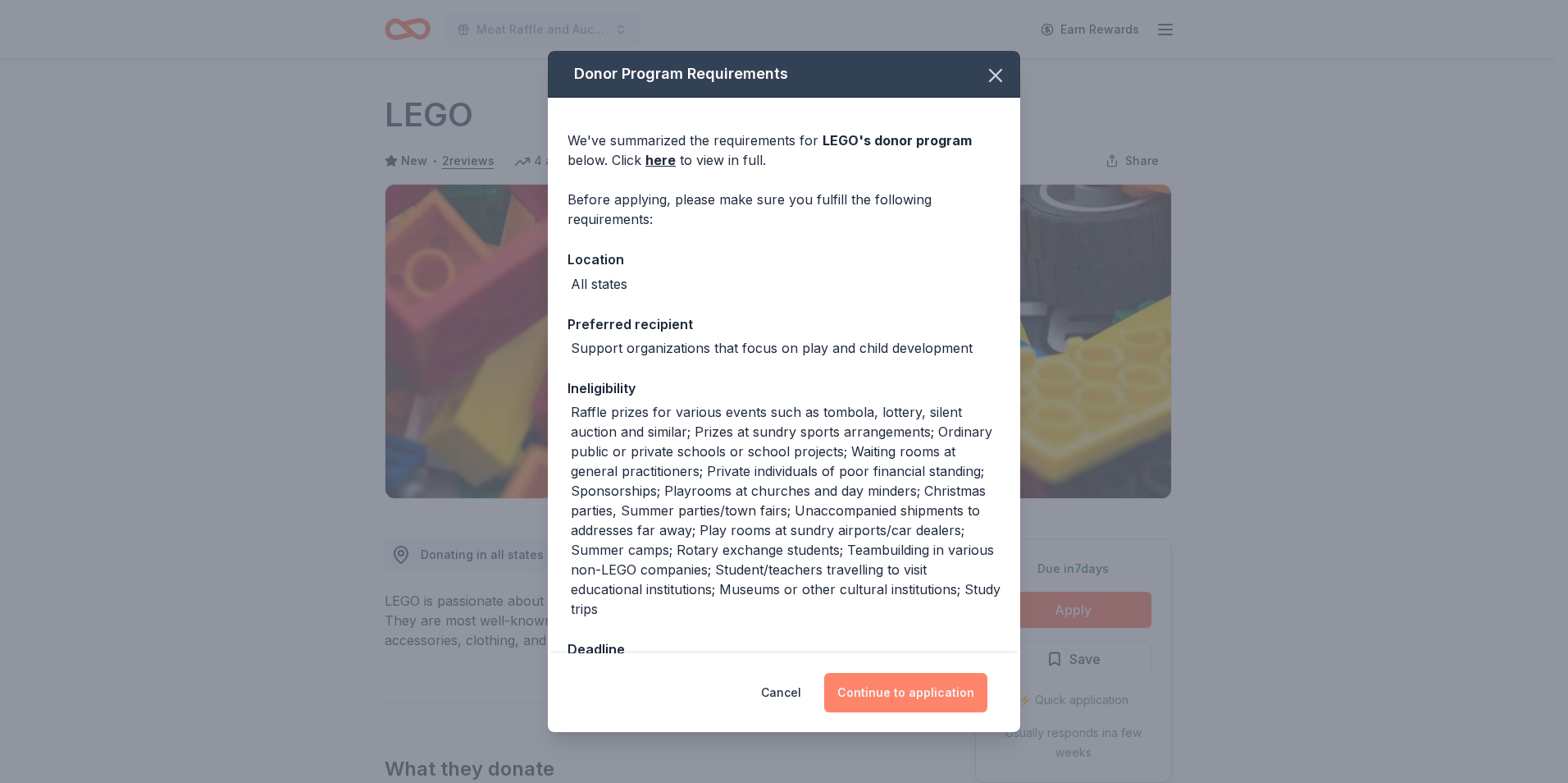
click at [942, 694] on button "Continue to application" at bounding box center [905, 693] width 163 height 40
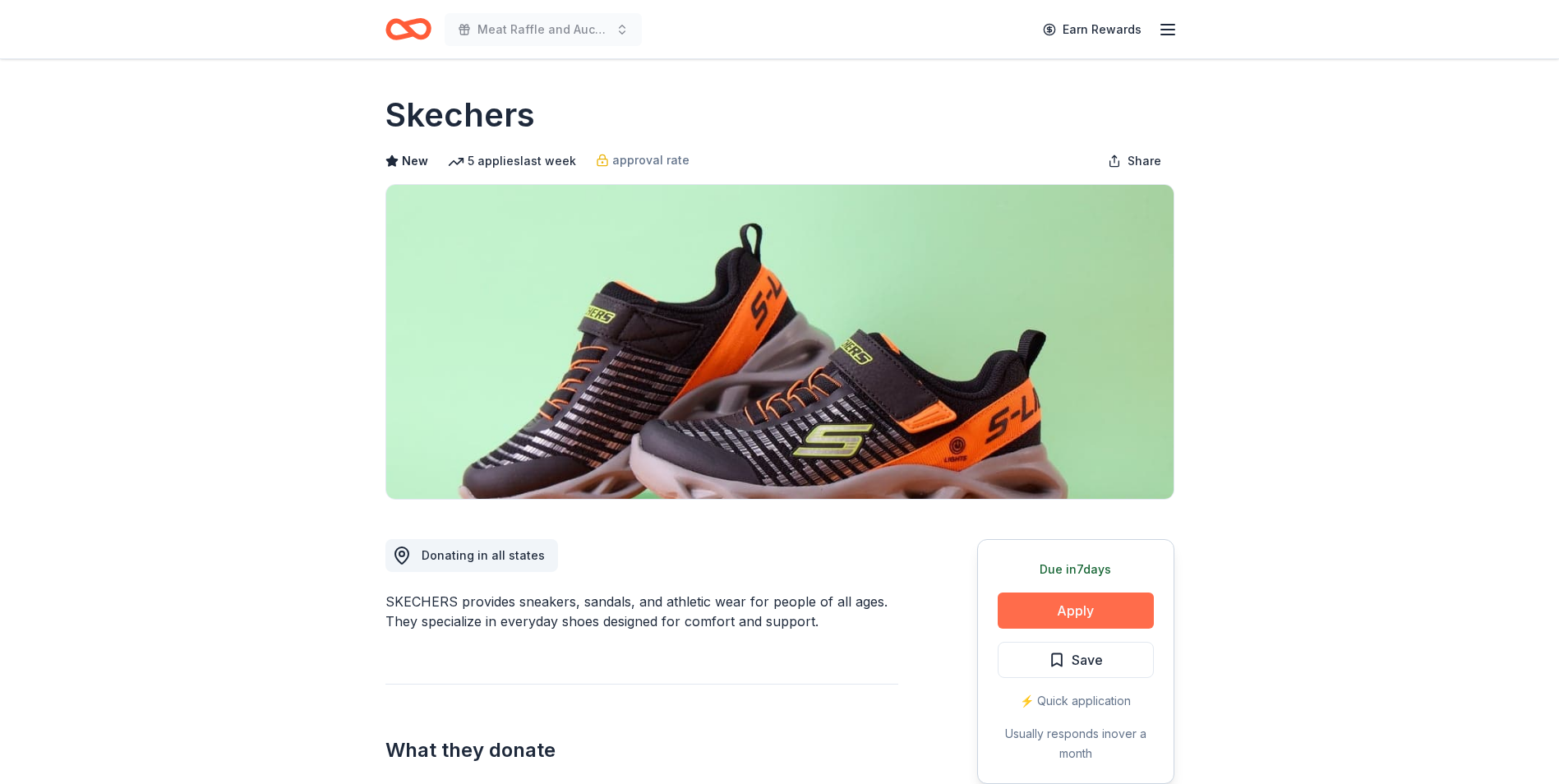
click at [1092, 606] on button "Apply" at bounding box center [1075, 610] width 156 height 36
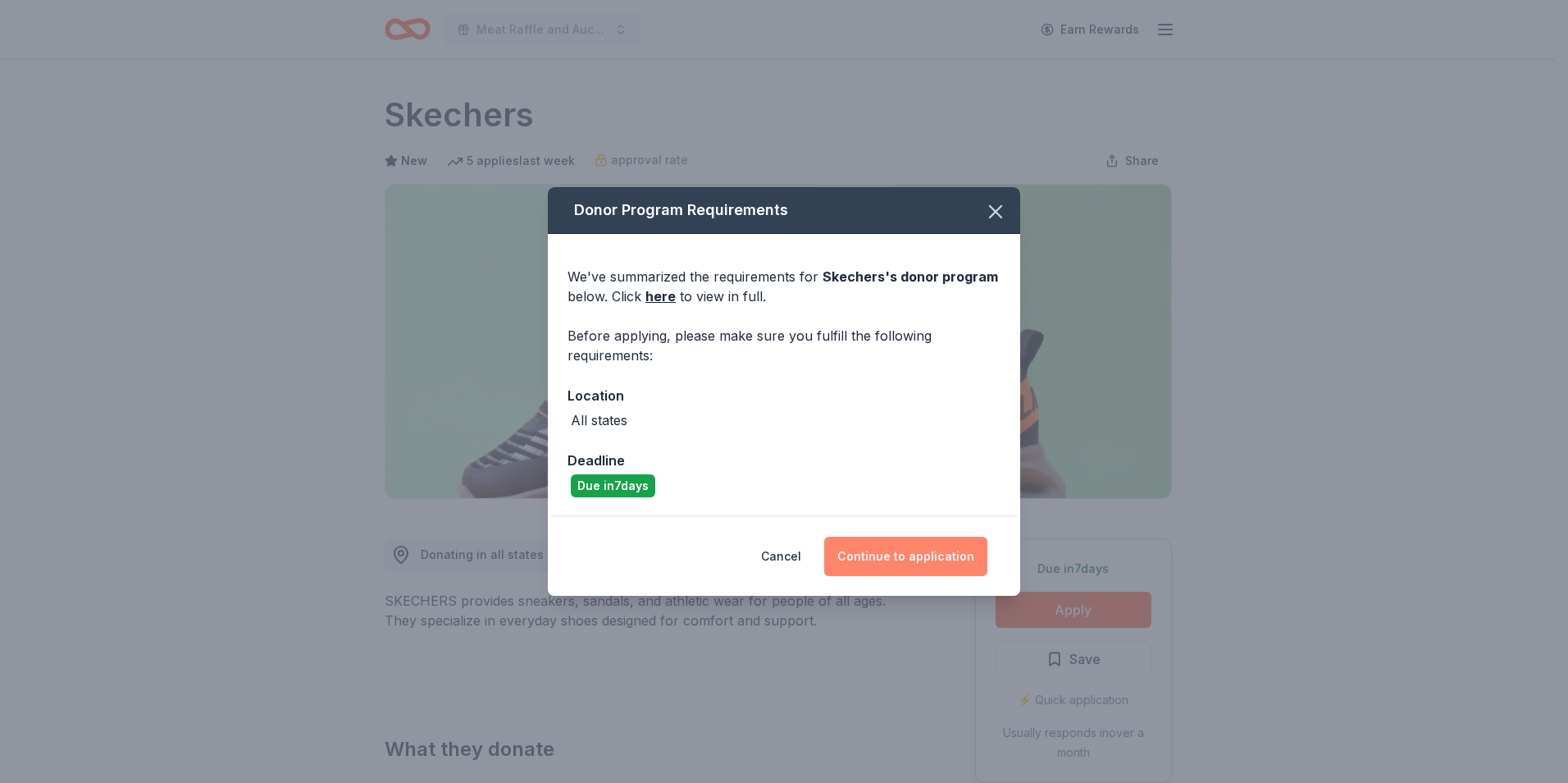
click at [931, 564] on button "Continue to application" at bounding box center [905, 556] width 163 height 40
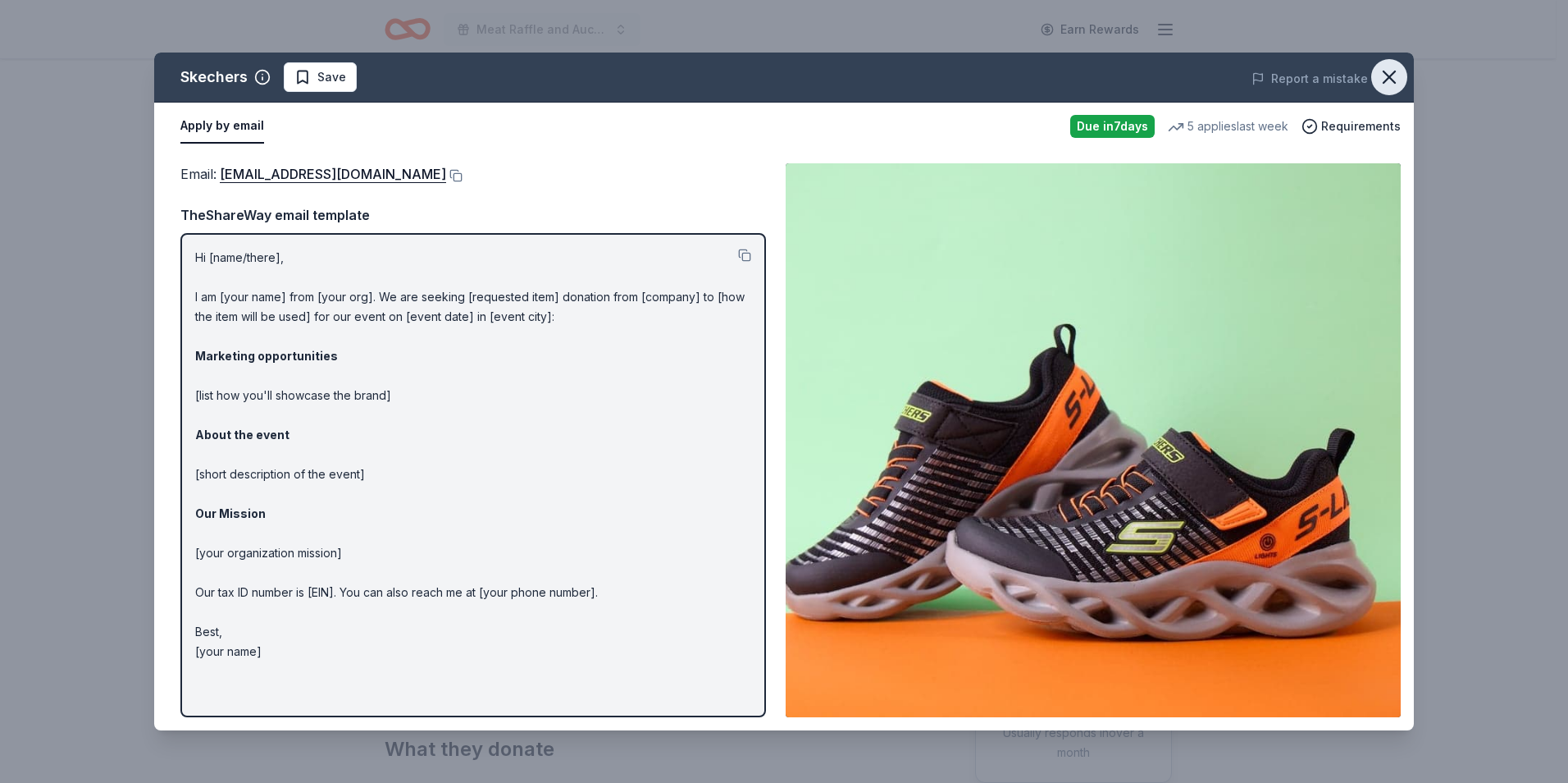
click at [1390, 78] on icon "button" at bounding box center [1389, 77] width 23 height 23
